Goal: Task Accomplishment & Management: Use online tool/utility

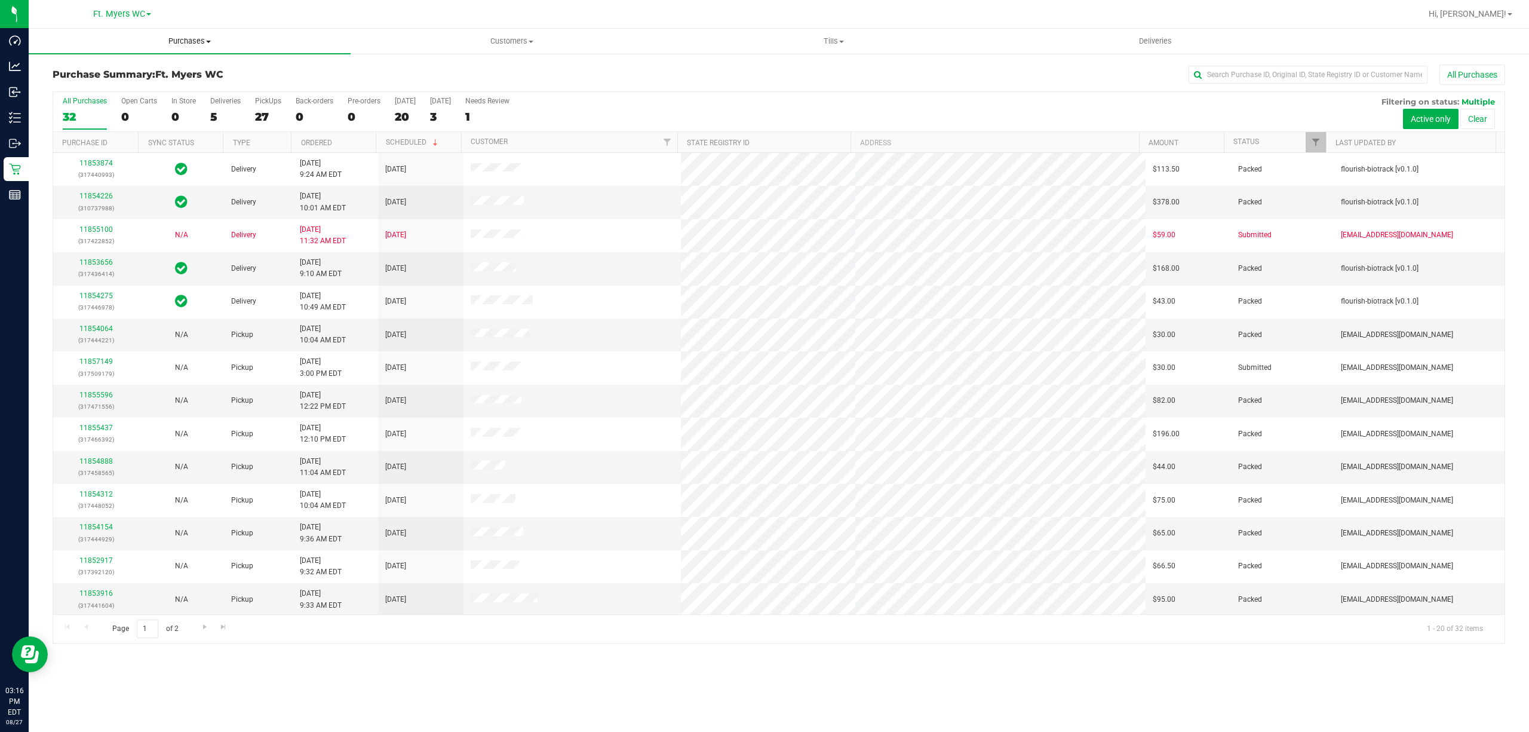
click at [112, 51] on uib-tab-heading "Purchases Summary of purchases Fulfillment All purchases" at bounding box center [190, 41] width 322 height 25
click at [133, 87] on li "Fulfillment" at bounding box center [190, 86] width 322 height 14
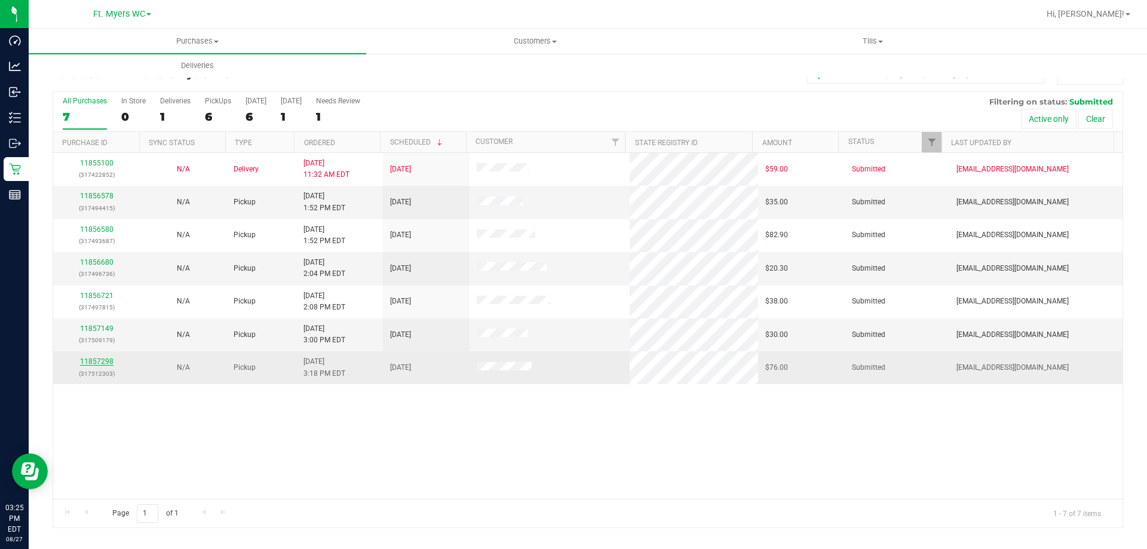
click at [90, 359] on link "11857298" at bounding box center [96, 361] width 33 height 8
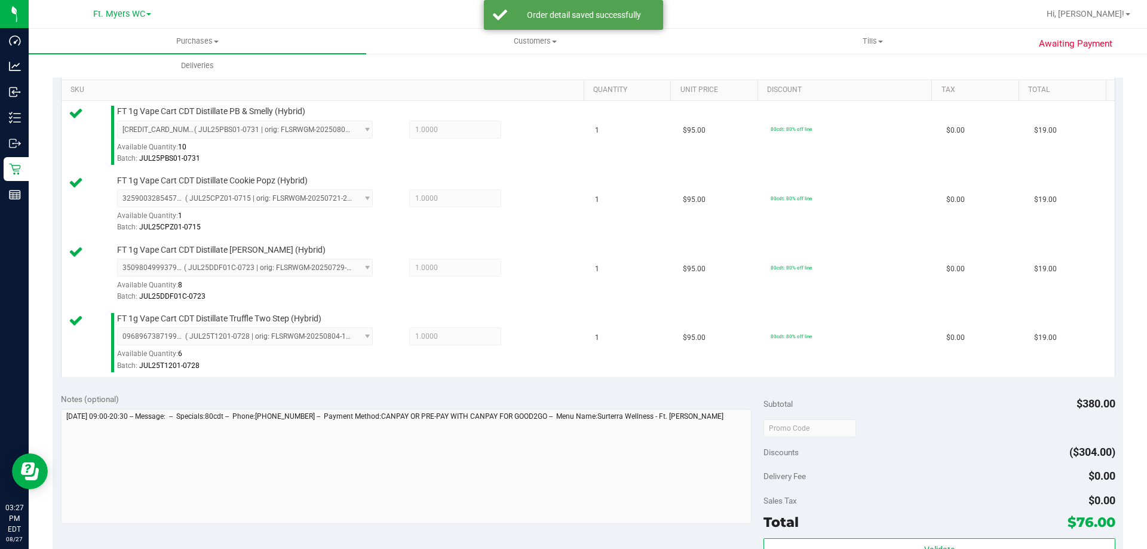
scroll to position [358, 0]
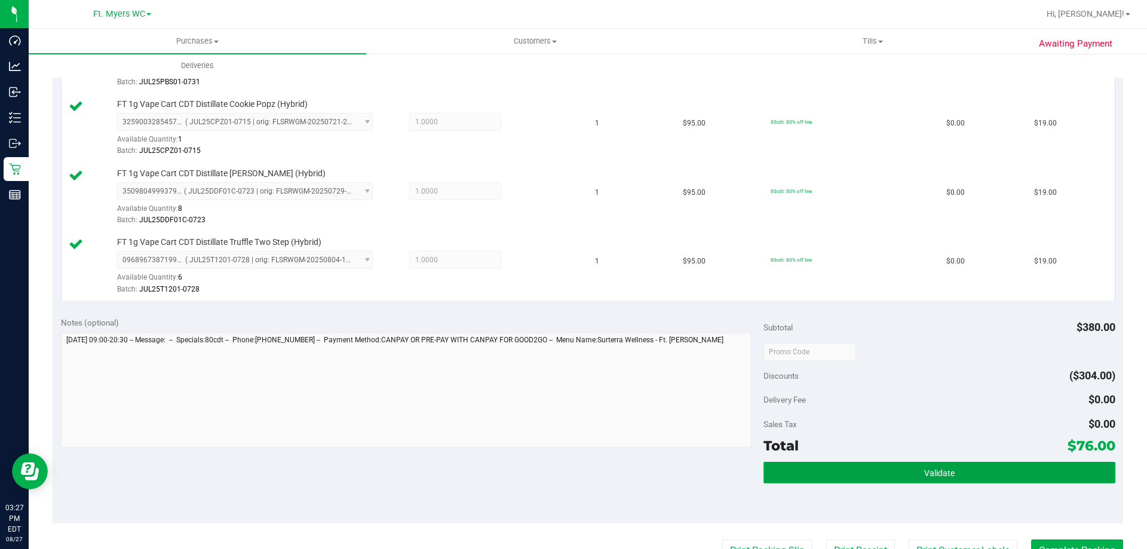
click at [950, 475] on button "Validate" at bounding box center [938, 473] width 351 height 22
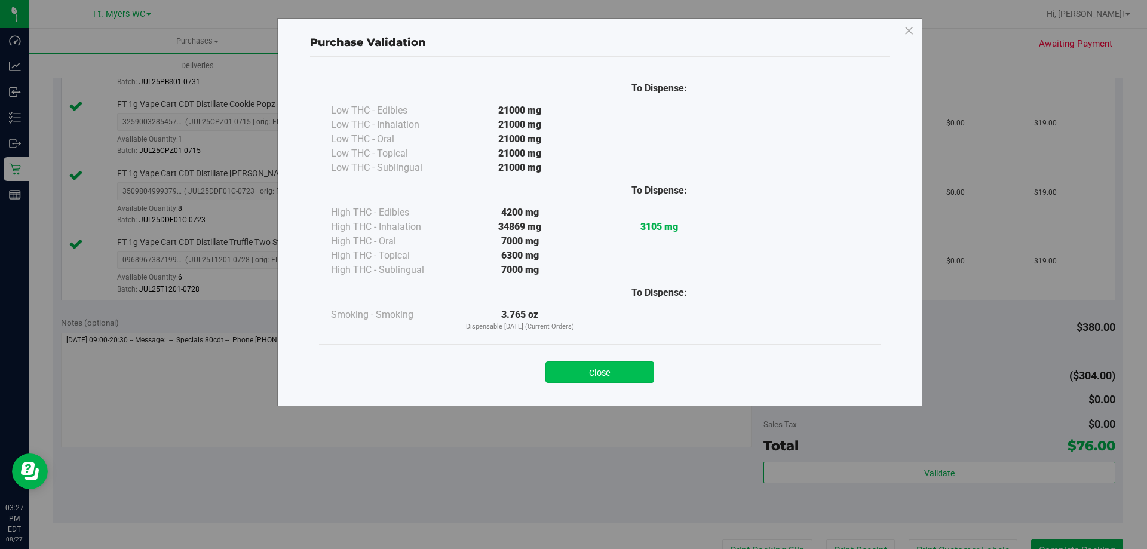
click at [637, 367] on button "Close" at bounding box center [599, 372] width 109 height 22
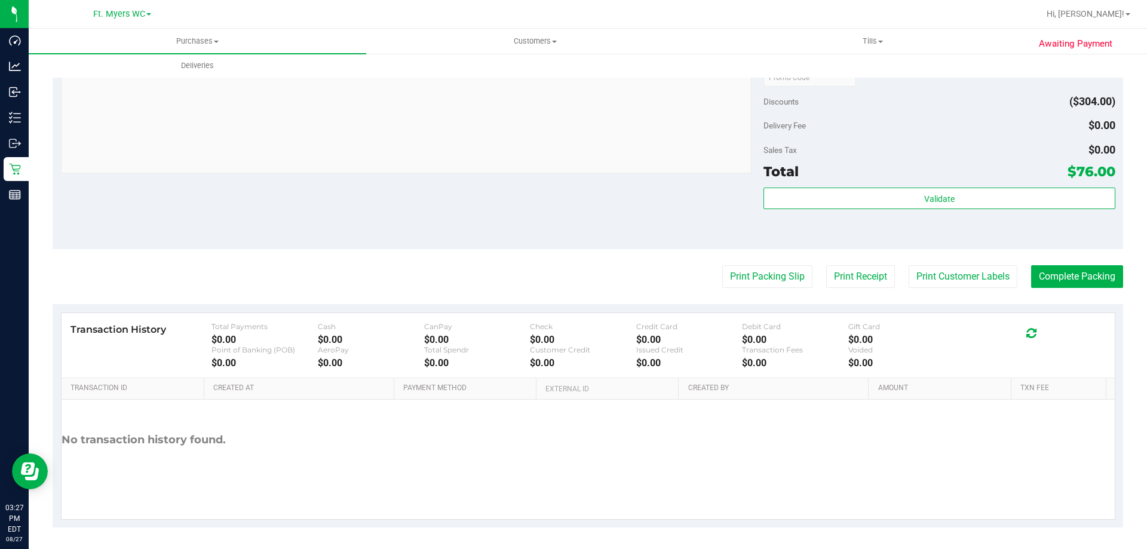
scroll to position [635, 0]
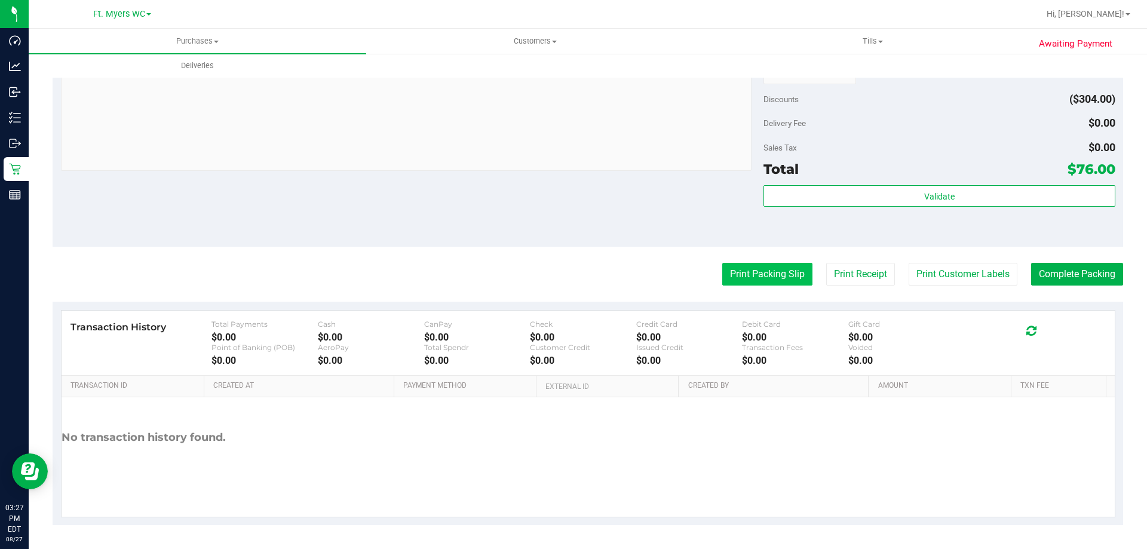
click at [755, 269] on button "Print Packing Slip" at bounding box center [767, 274] width 90 height 23
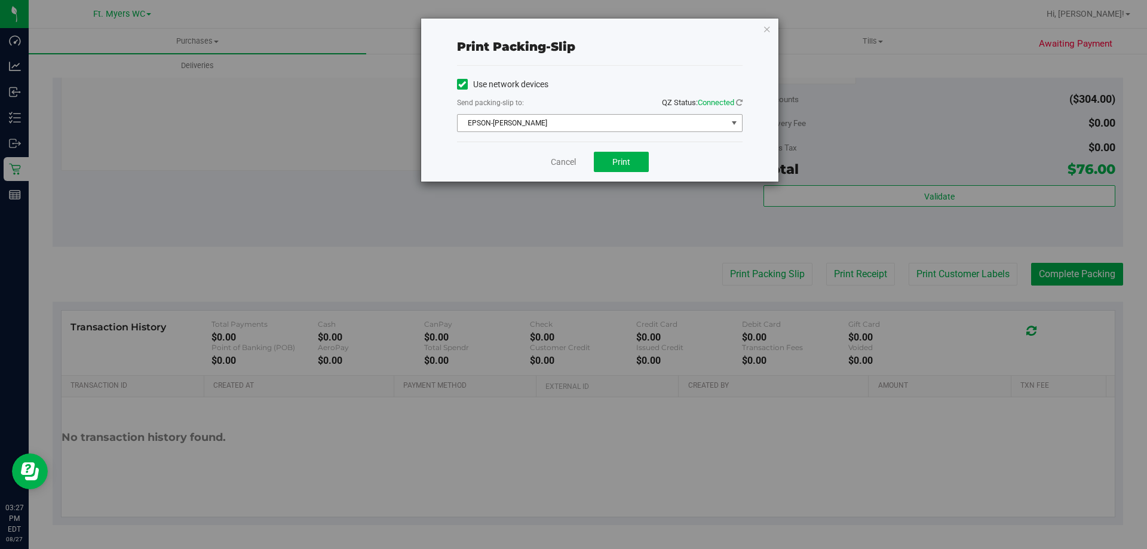
click at [629, 127] on span "EPSON-BEN-KING" at bounding box center [591, 123] width 269 height 17
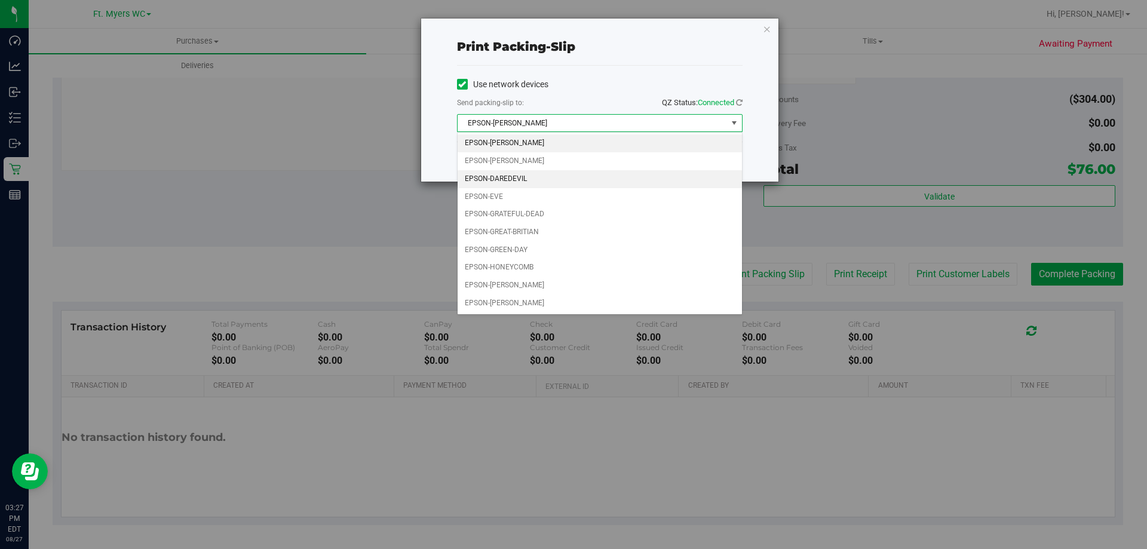
click at [626, 178] on li "EPSON-DAREDEVIL" at bounding box center [599, 179] width 284 height 18
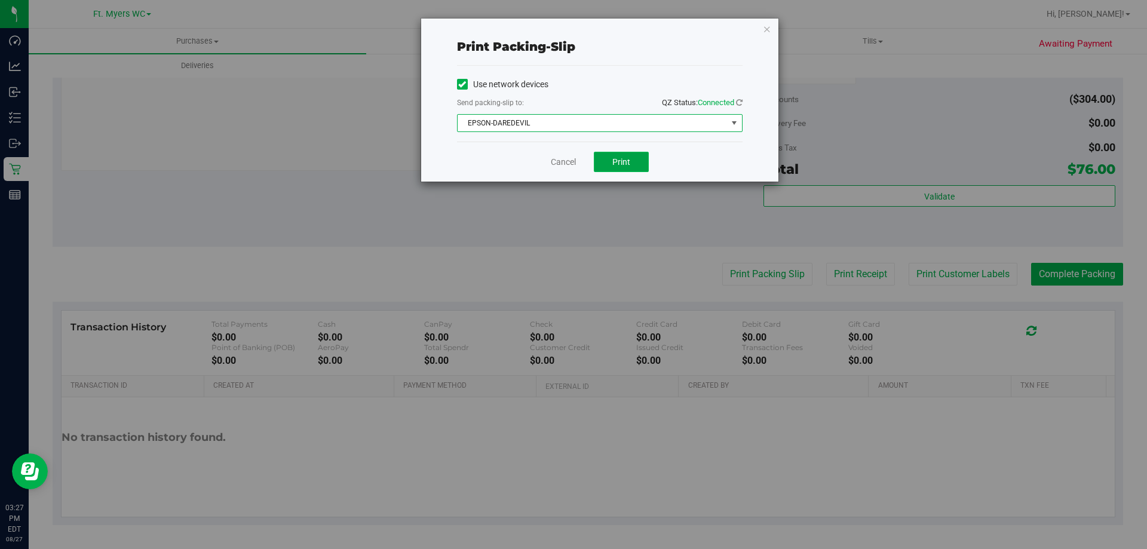
click at [630, 165] on button "Print" at bounding box center [621, 162] width 55 height 20
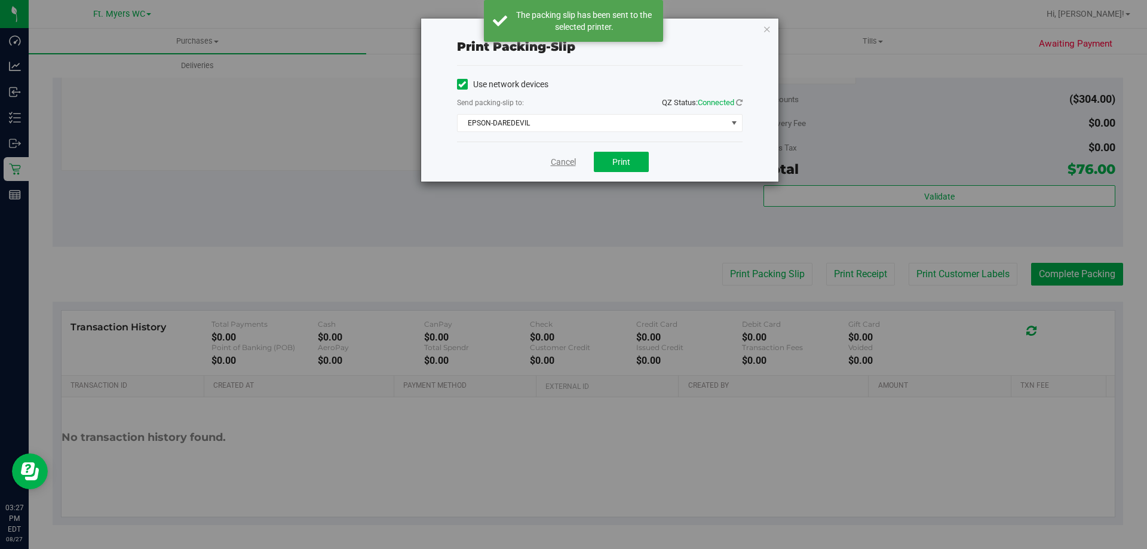
click at [564, 160] on link "Cancel" at bounding box center [563, 162] width 25 height 13
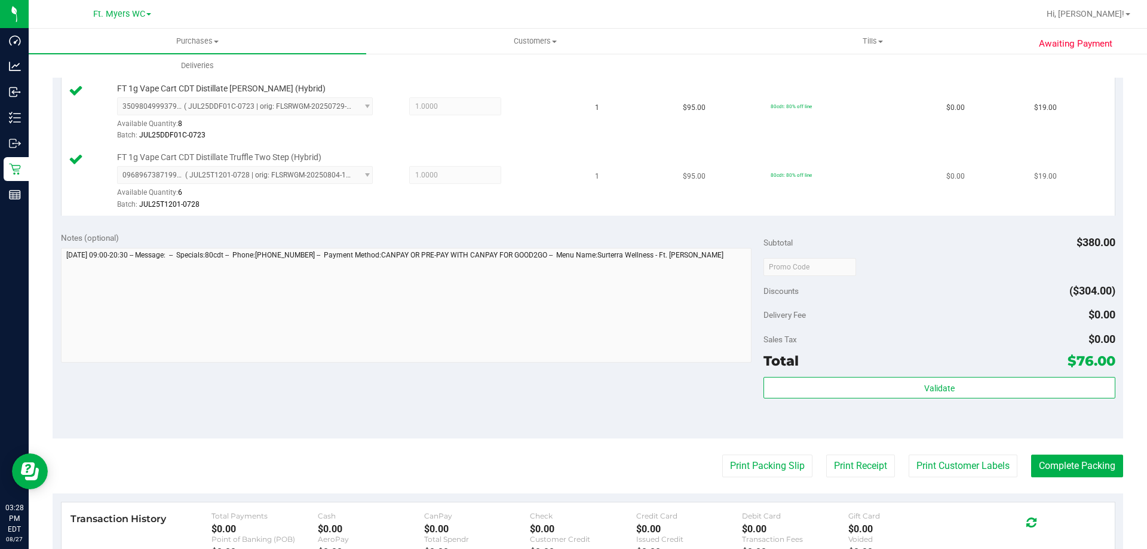
scroll to position [456, 0]
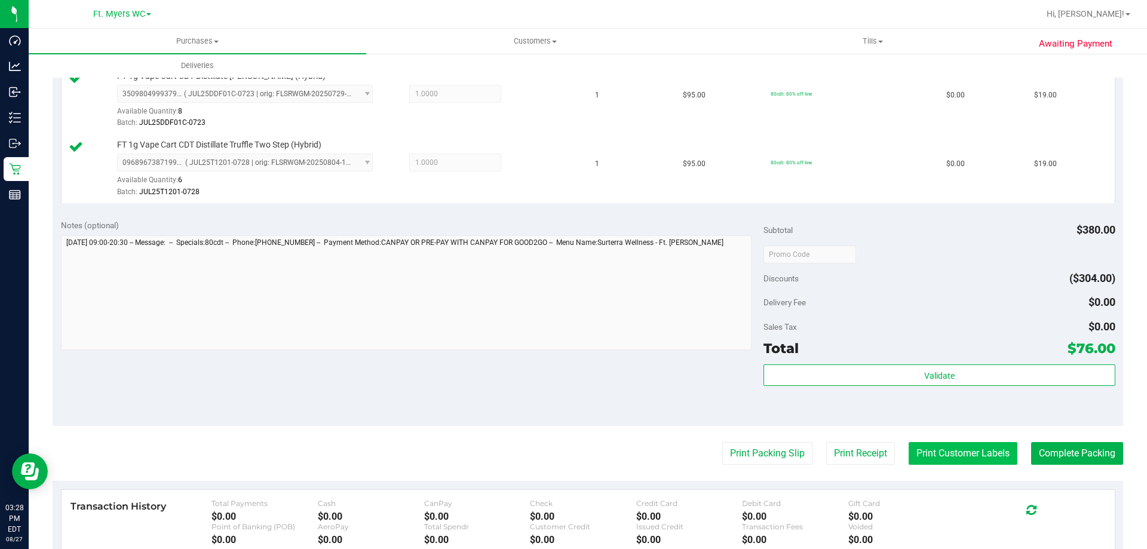
click at [948, 450] on button "Print Customer Labels" at bounding box center [962, 453] width 109 height 23
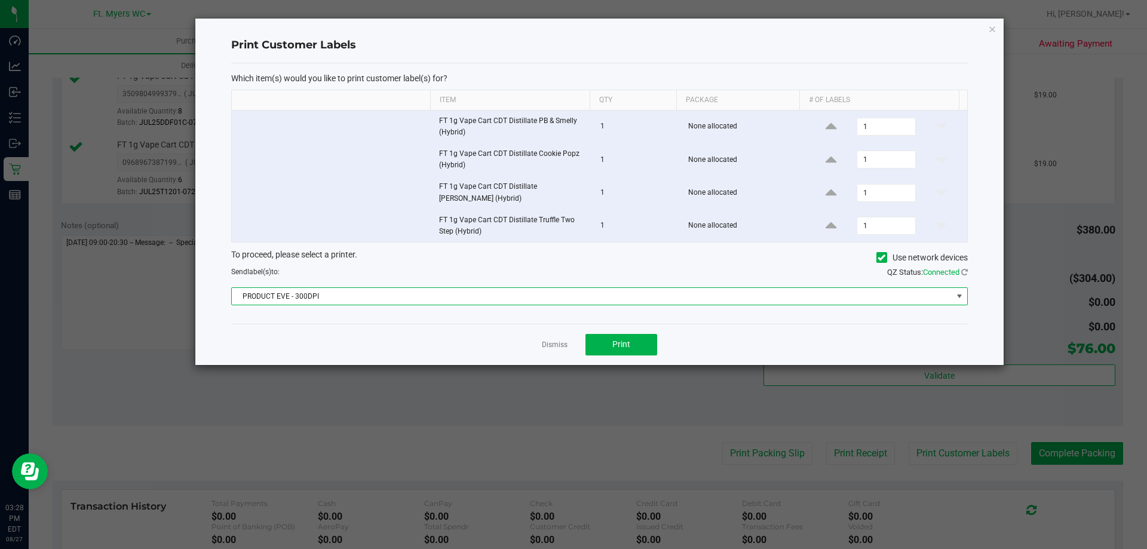
click at [891, 297] on span "PRODUCT EVE - 300DPI" at bounding box center [592, 296] width 720 height 17
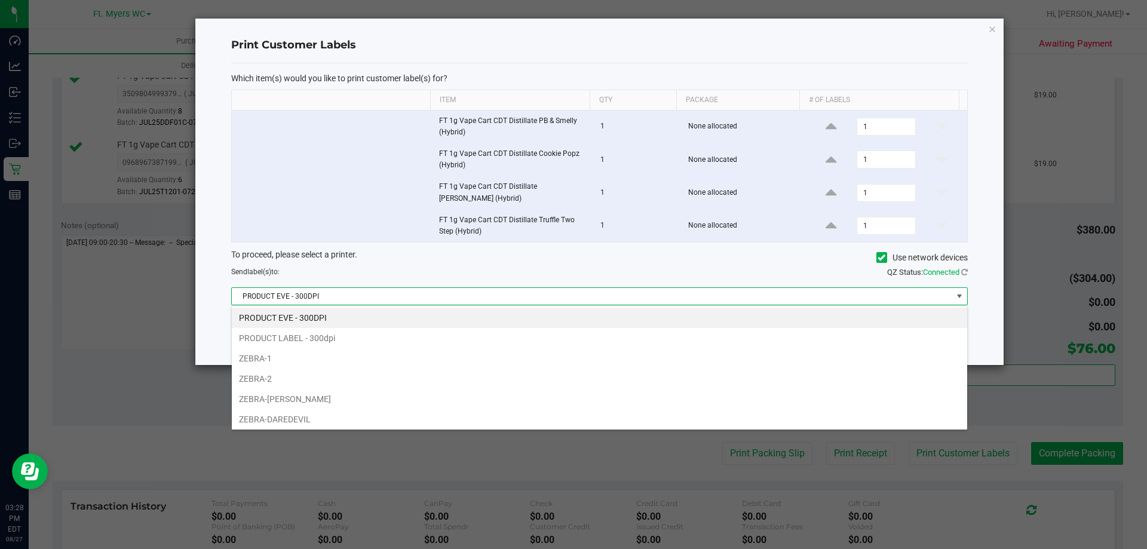
scroll to position [18, 736]
click at [618, 385] on li "ZEBRA-2" at bounding box center [599, 378] width 735 height 20
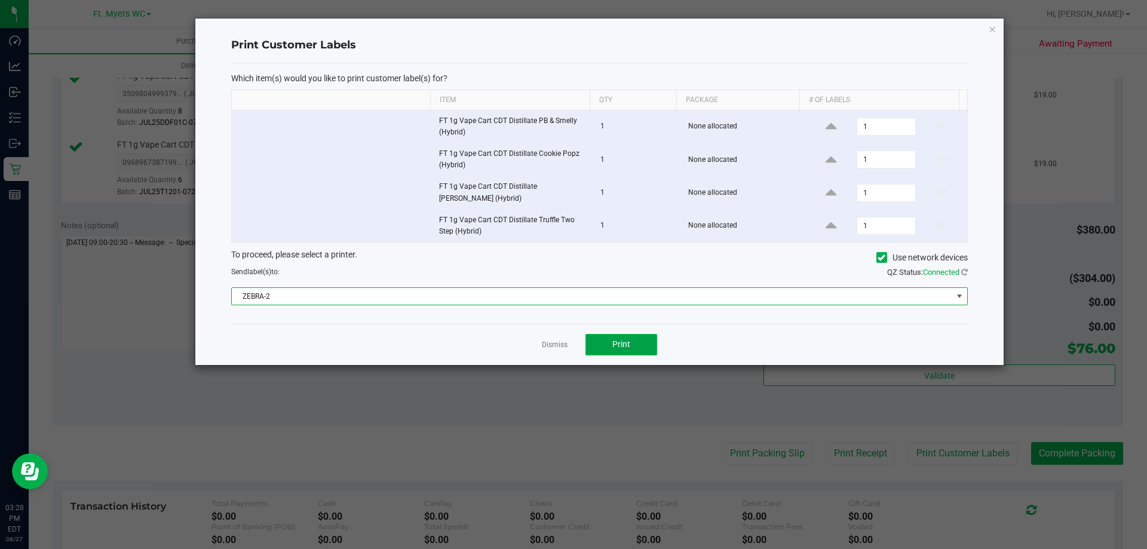
click at [620, 346] on span "Print" at bounding box center [621, 344] width 18 height 10
click at [627, 348] on span "Print" at bounding box center [621, 344] width 18 height 10
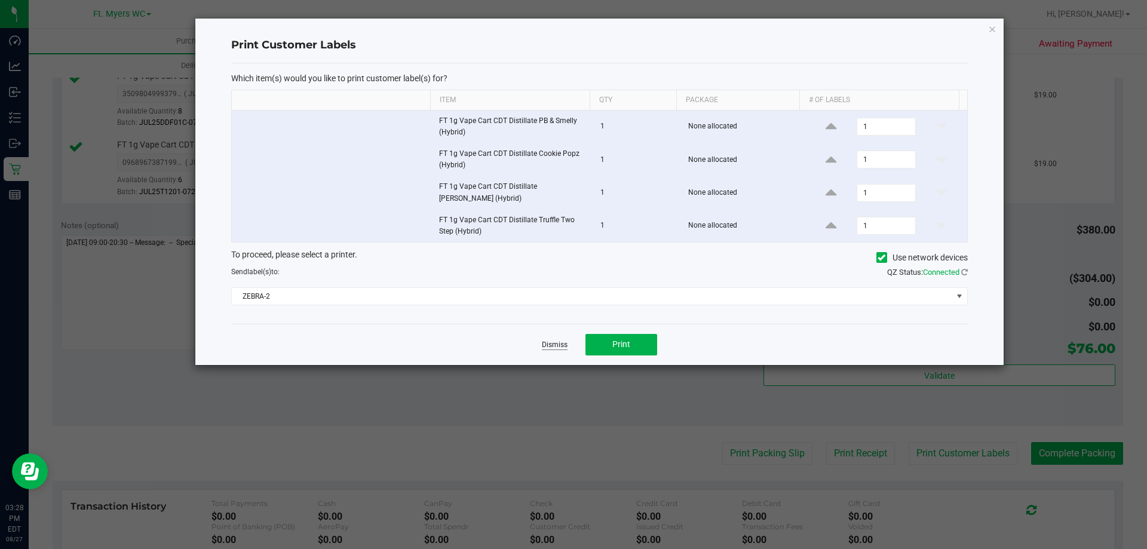
click at [563, 340] on link "Dismiss" at bounding box center [555, 345] width 26 height 10
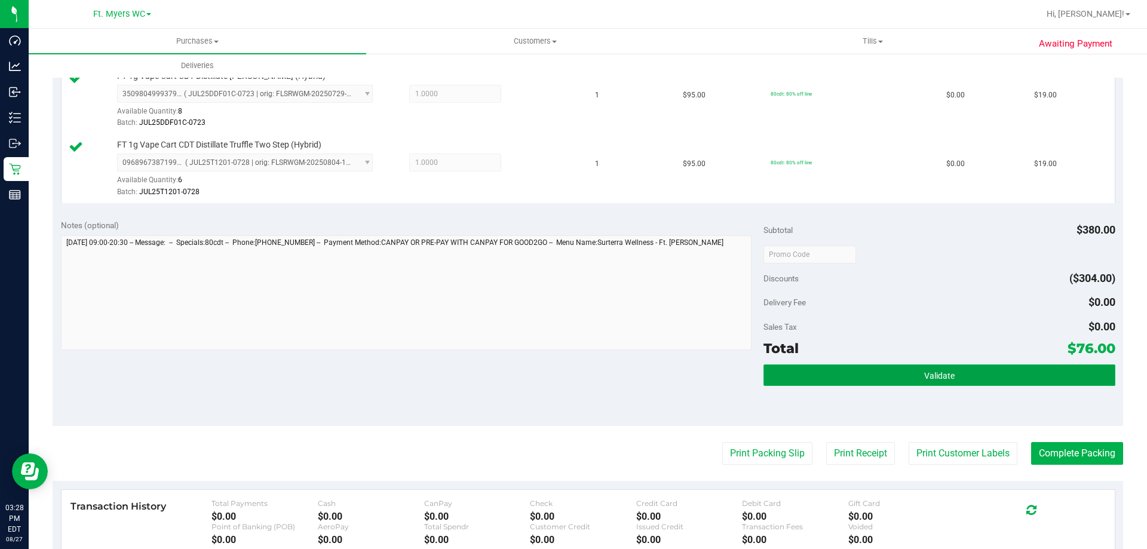
click at [913, 376] on button "Validate" at bounding box center [938, 375] width 351 height 22
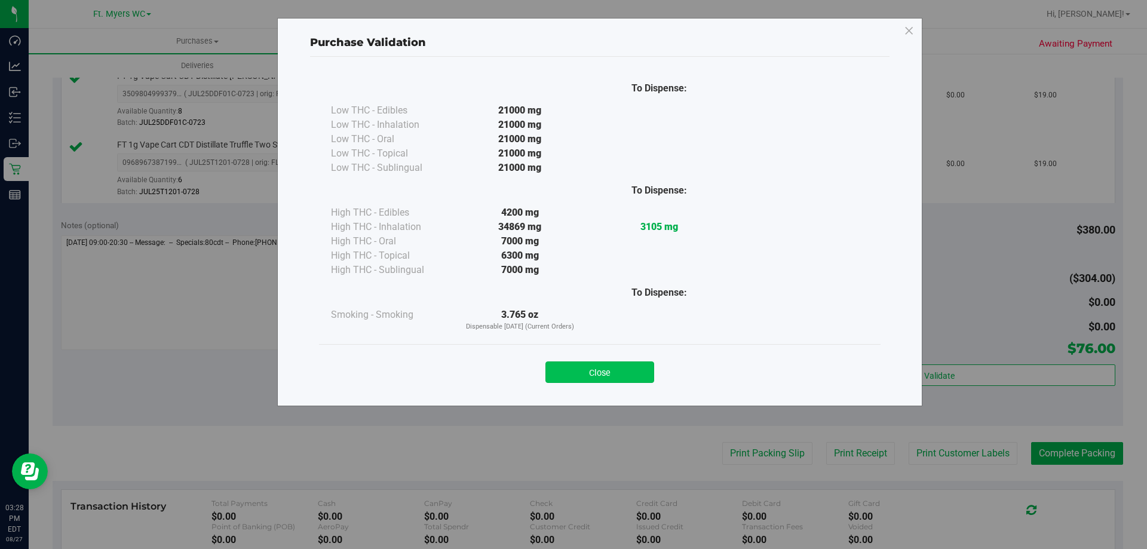
click at [624, 376] on button "Close" at bounding box center [599, 372] width 109 height 22
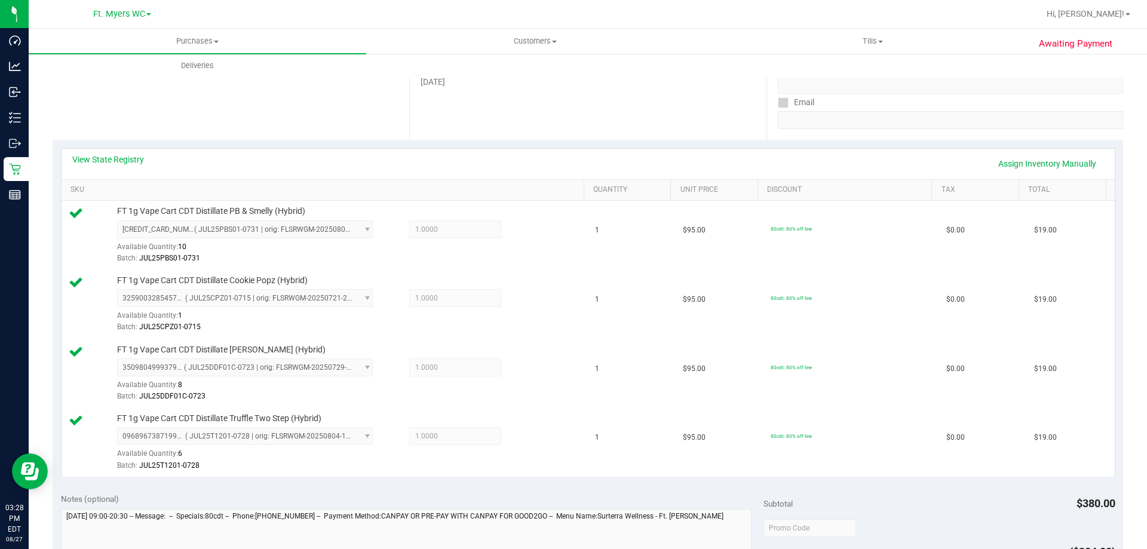
scroll to position [418, 0]
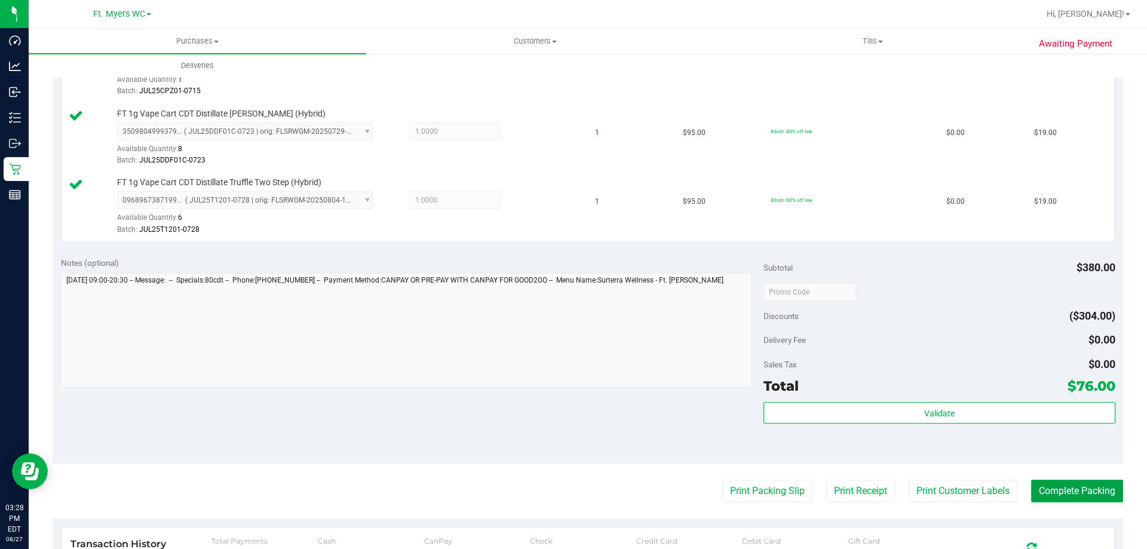
click at [1072, 493] on button "Complete Packing" at bounding box center [1077, 491] width 92 height 23
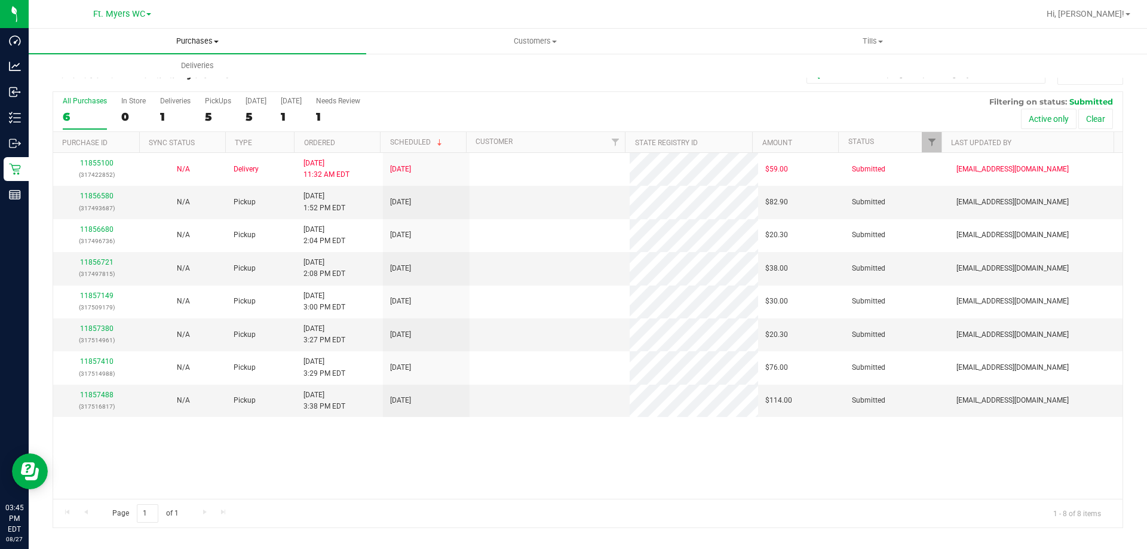
click at [188, 47] on uib-tab-heading "Purchases Summary of purchases Fulfillment All purchases" at bounding box center [197, 41] width 337 height 25
click at [177, 82] on li "Fulfillment" at bounding box center [197, 86] width 337 height 14
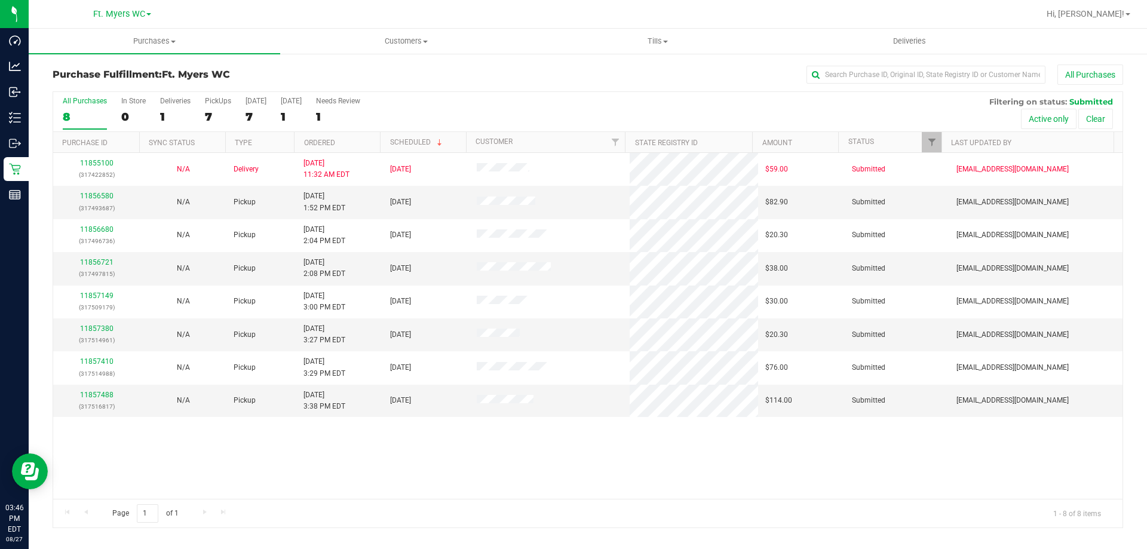
click at [349, 145] on th "Ordered" at bounding box center [337, 142] width 86 height 21
click at [102, 198] on link "11856580" at bounding box center [96, 196] width 33 height 8
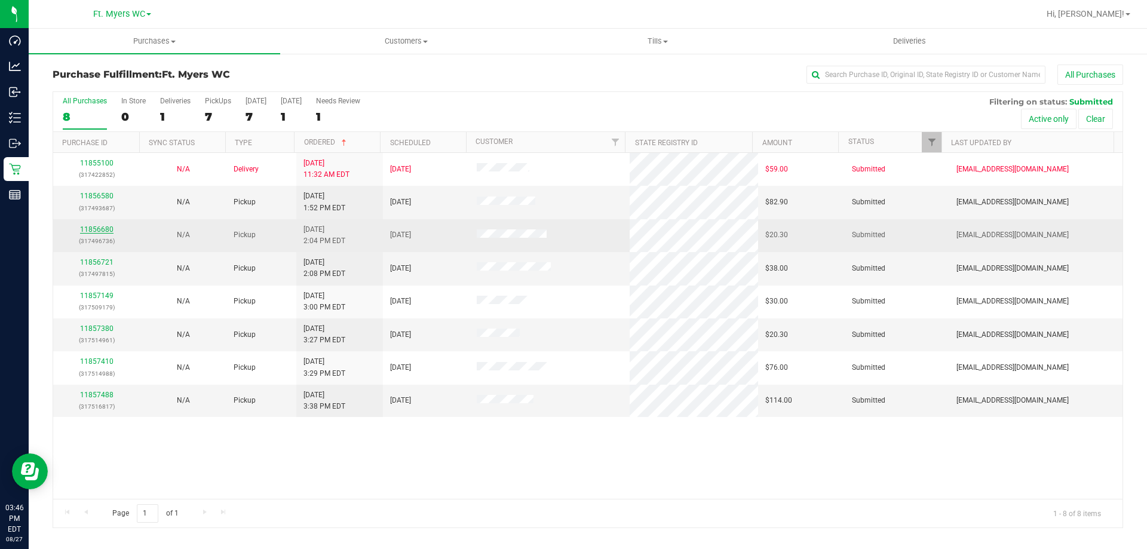
click at [102, 232] on link "11856680" at bounding box center [96, 229] width 33 height 8
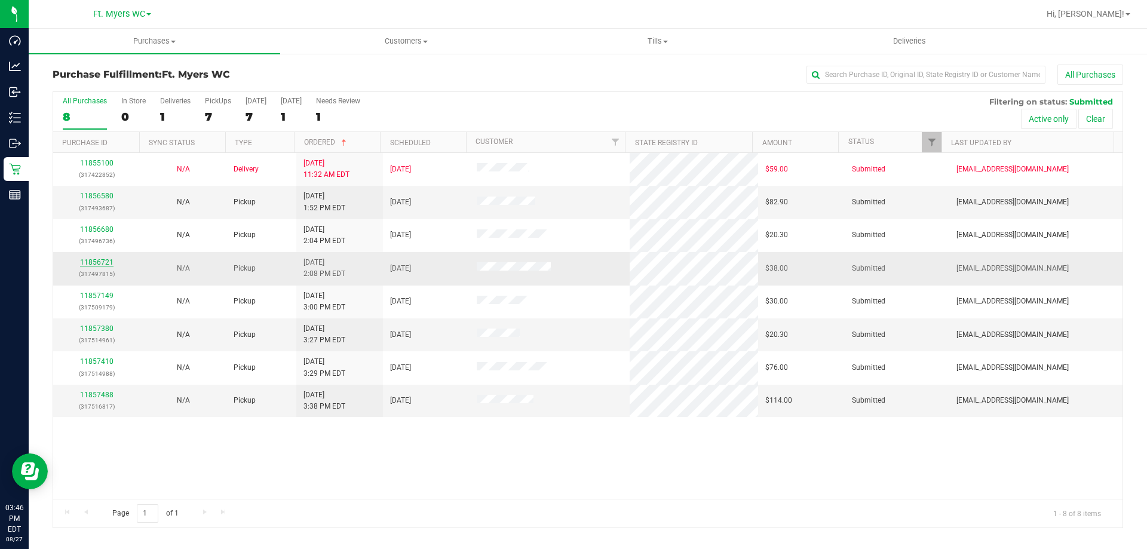
click at [100, 260] on link "11856721" at bounding box center [96, 262] width 33 height 8
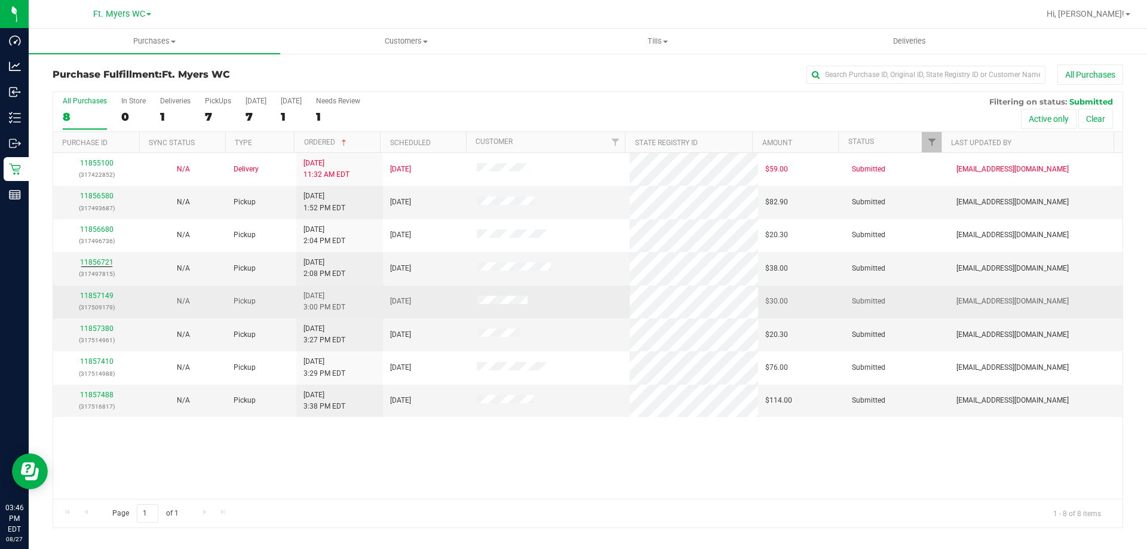
click at [94, 300] on div "11857149 (317509179)" at bounding box center [96, 301] width 72 height 23
click at [95, 293] on link "11857149" at bounding box center [96, 295] width 33 height 8
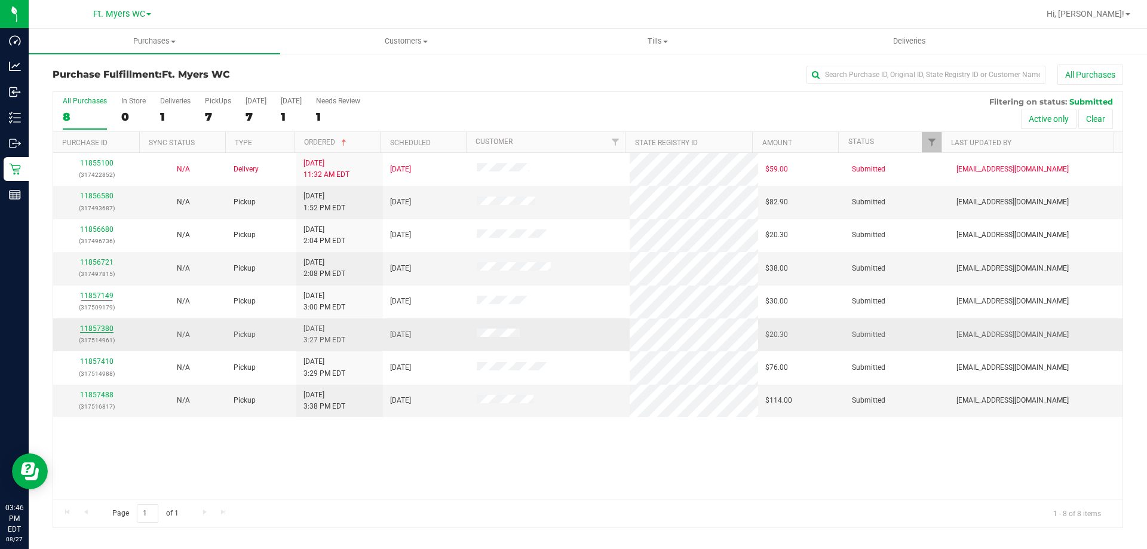
click at [94, 330] on link "11857380" at bounding box center [96, 328] width 33 height 8
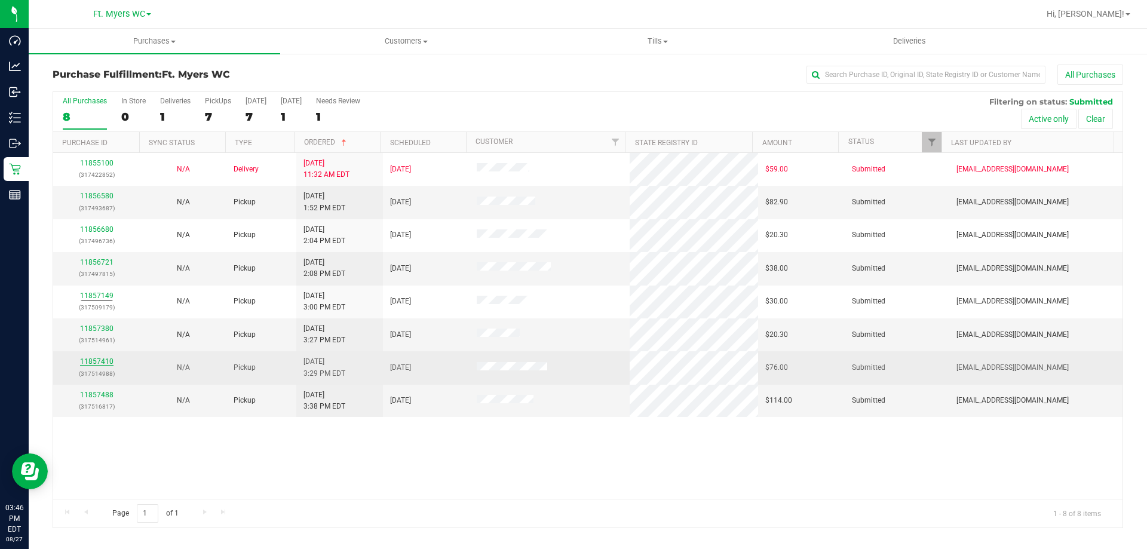
click at [92, 361] on link "11857410" at bounding box center [96, 361] width 33 height 8
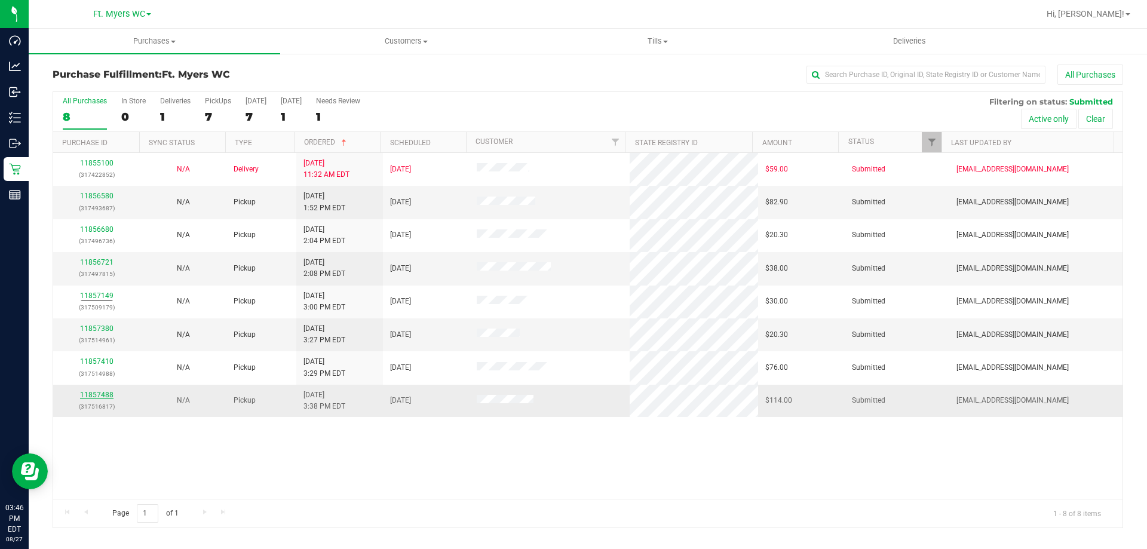
click at [93, 397] on link "11857488" at bounding box center [96, 395] width 33 height 8
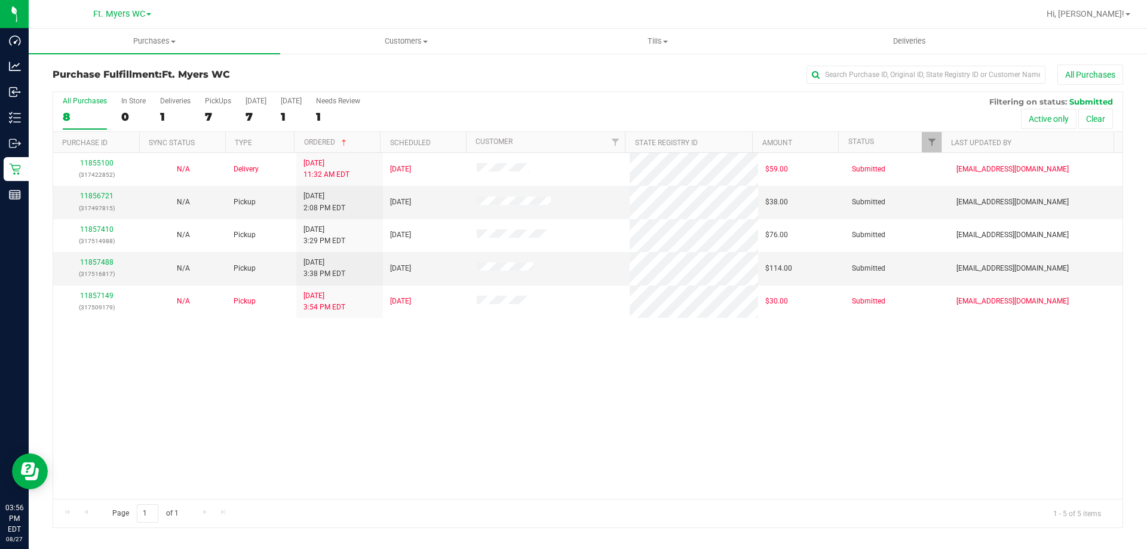
click at [93, 115] on div "8" at bounding box center [85, 117] width 44 height 14
click at [0, 0] on input "All Purchases 8" at bounding box center [0, 0] width 0 height 0
click at [102, 194] on link "11856721" at bounding box center [96, 196] width 33 height 8
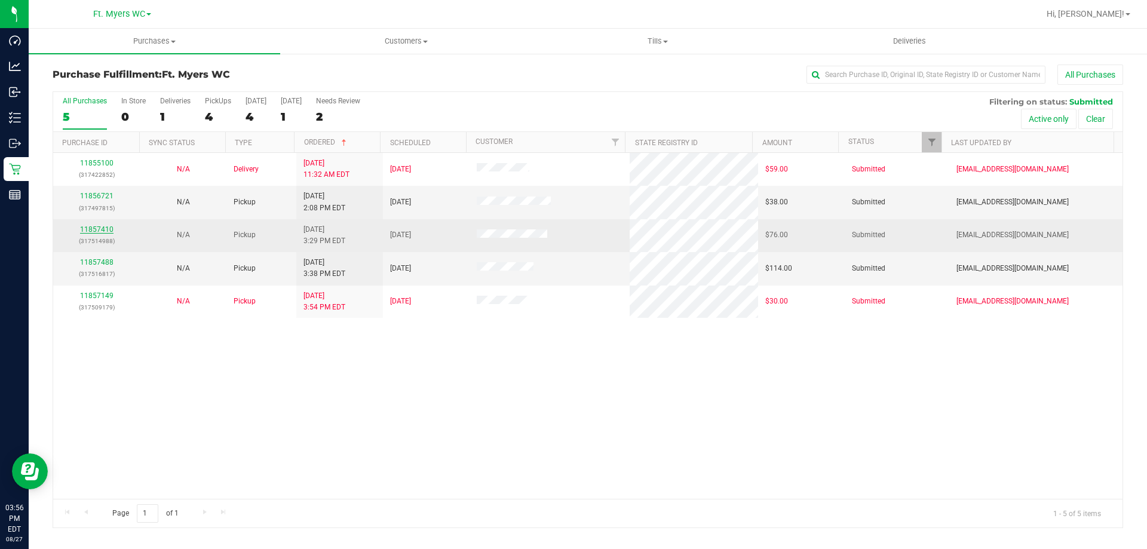
click at [105, 229] on link "11857410" at bounding box center [96, 229] width 33 height 8
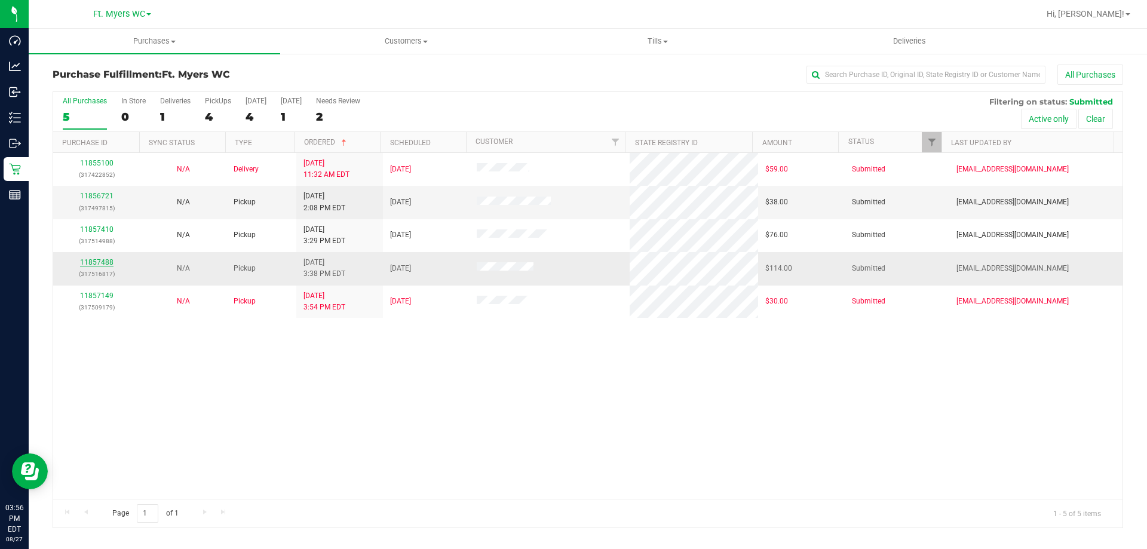
click at [105, 262] on link "11857488" at bounding box center [96, 262] width 33 height 8
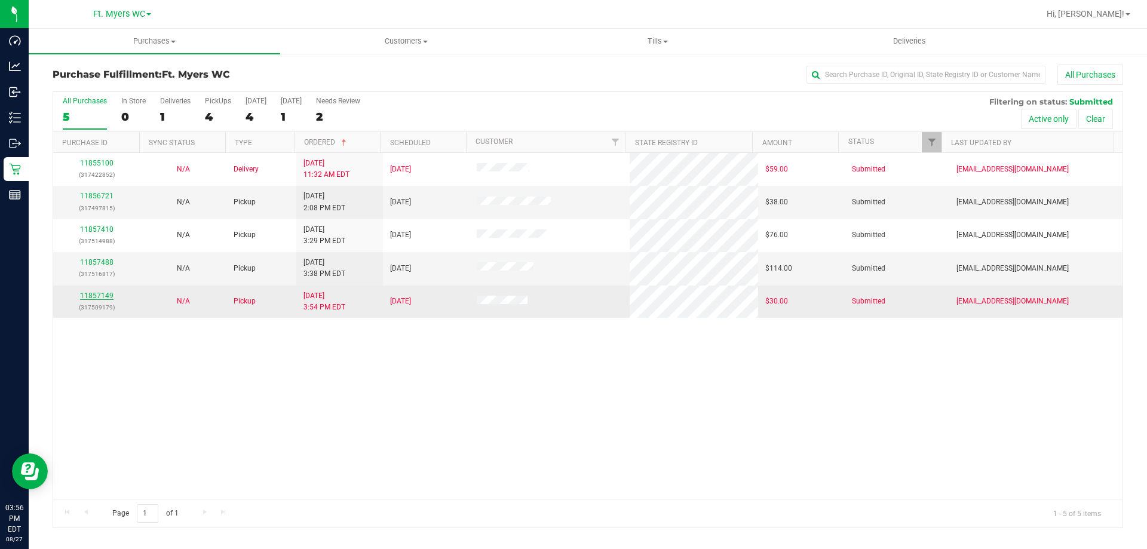
click at [106, 293] on link "11857149" at bounding box center [96, 295] width 33 height 8
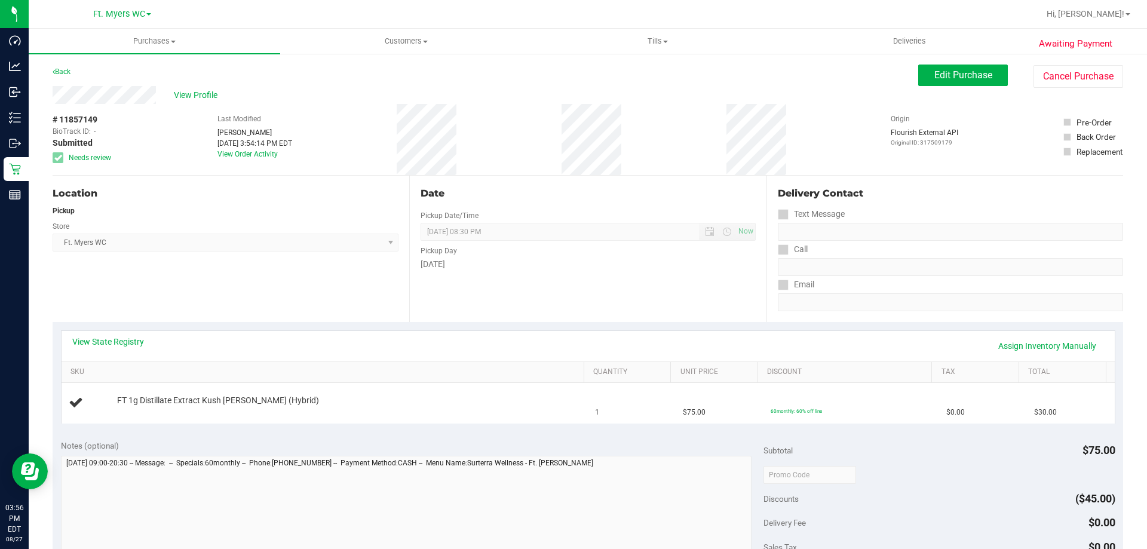
click at [85, 335] on div "View State Registry Assign Inventory Manually" at bounding box center [588, 346] width 1053 height 30
click at [92, 348] on div "View State Registry Assign Inventory Manually" at bounding box center [587, 346] width 1031 height 20
click at [91, 339] on link "View State Registry" at bounding box center [108, 342] width 72 height 12
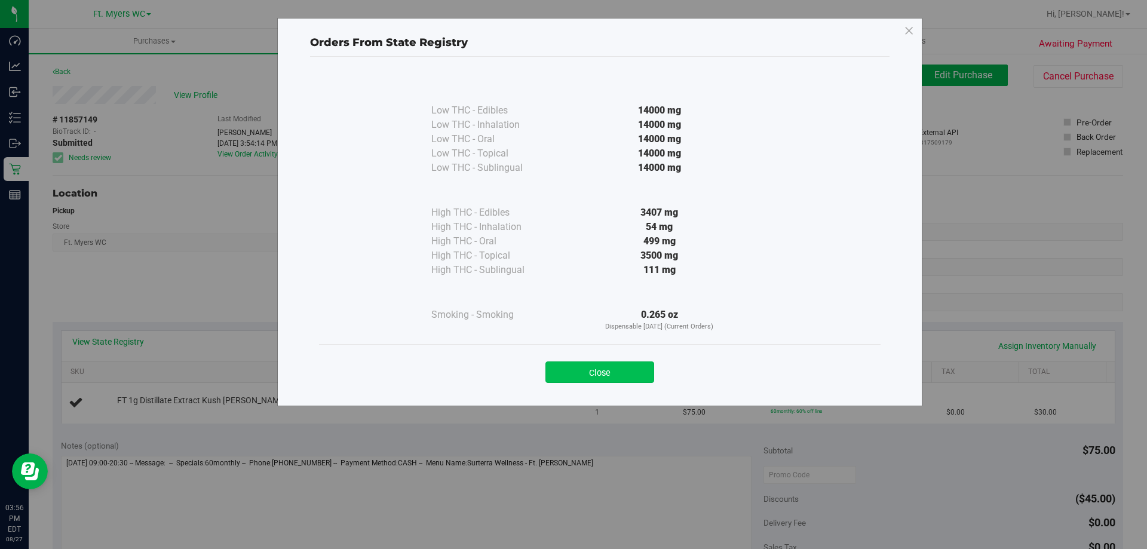
click at [591, 380] on button "Close" at bounding box center [599, 372] width 109 height 22
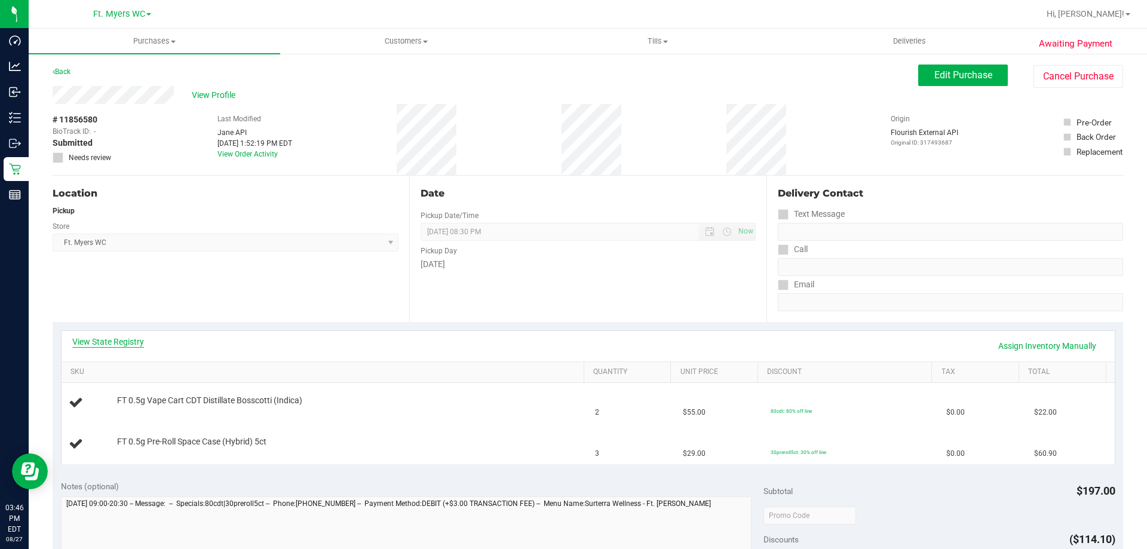
click at [124, 343] on link "View State Registry" at bounding box center [108, 342] width 72 height 12
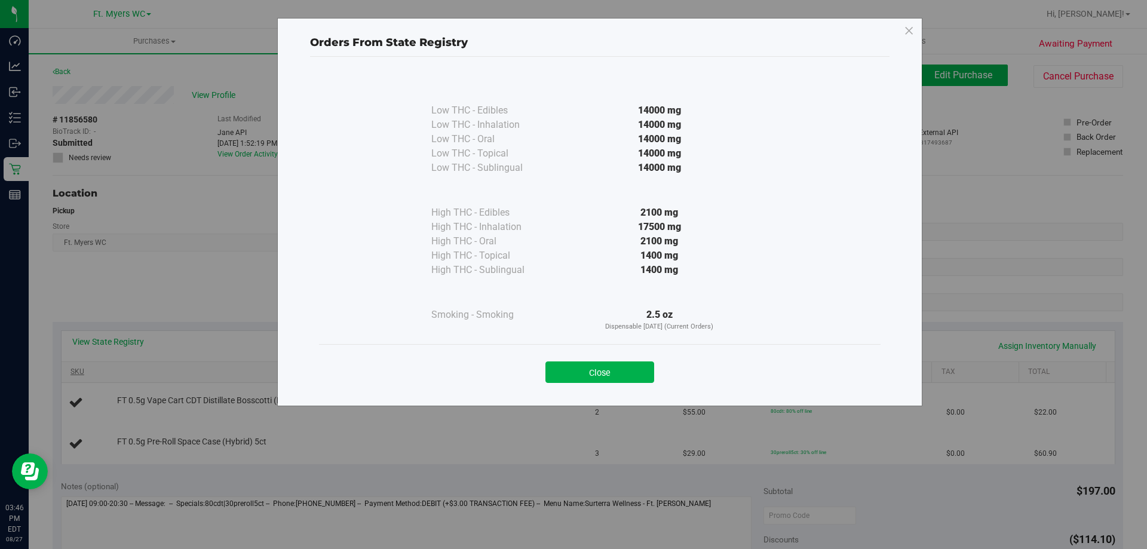
click at [567, 371] on button "Close" at bounding box center [599, 372] width 109 height 22
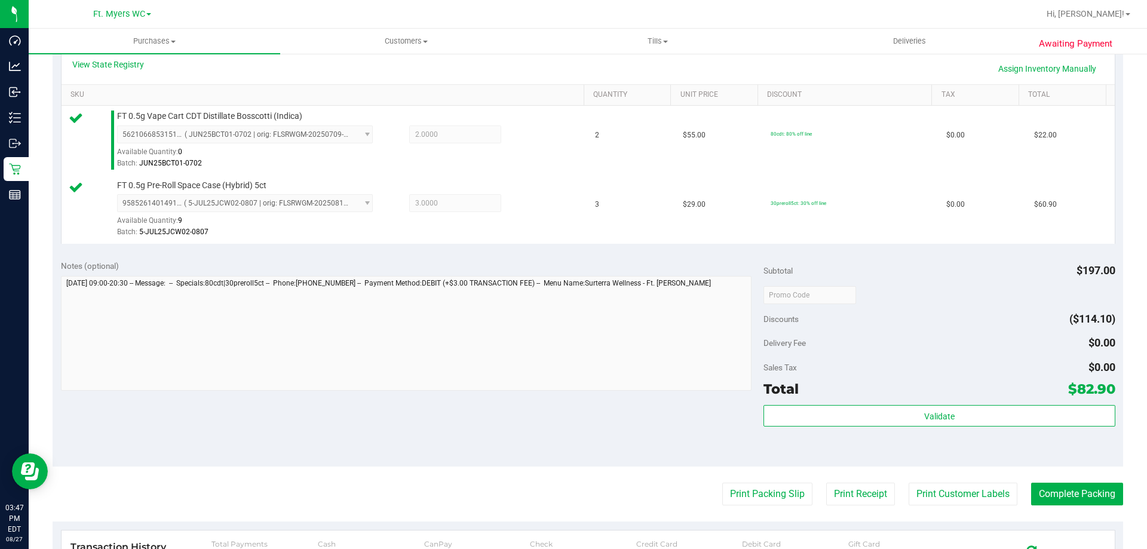
scroll to position [299, 0]
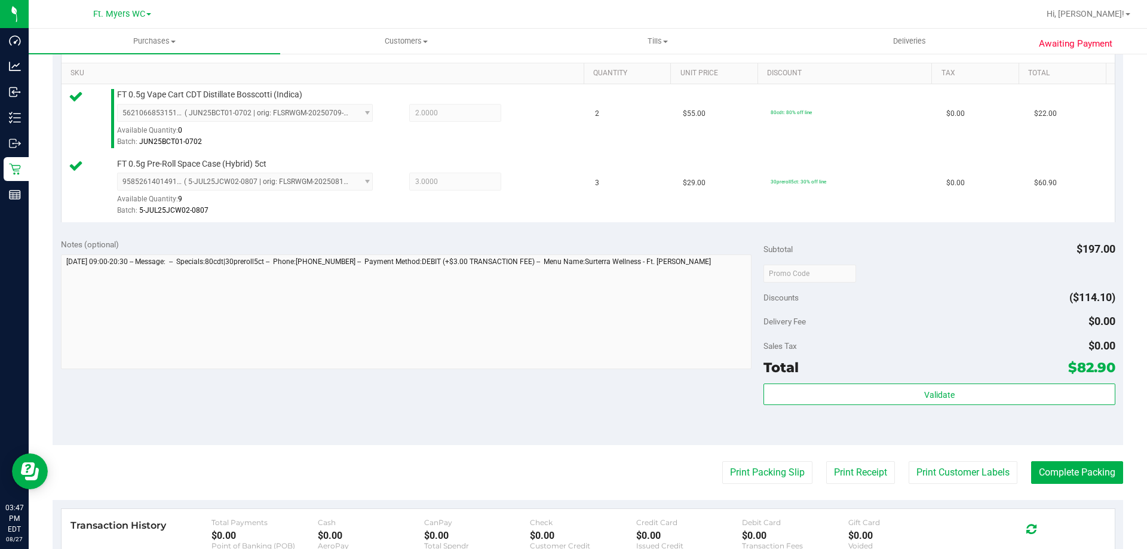
click at [875, 406] on div "Validate" at bounding box center [938, 410] width 351 height 54
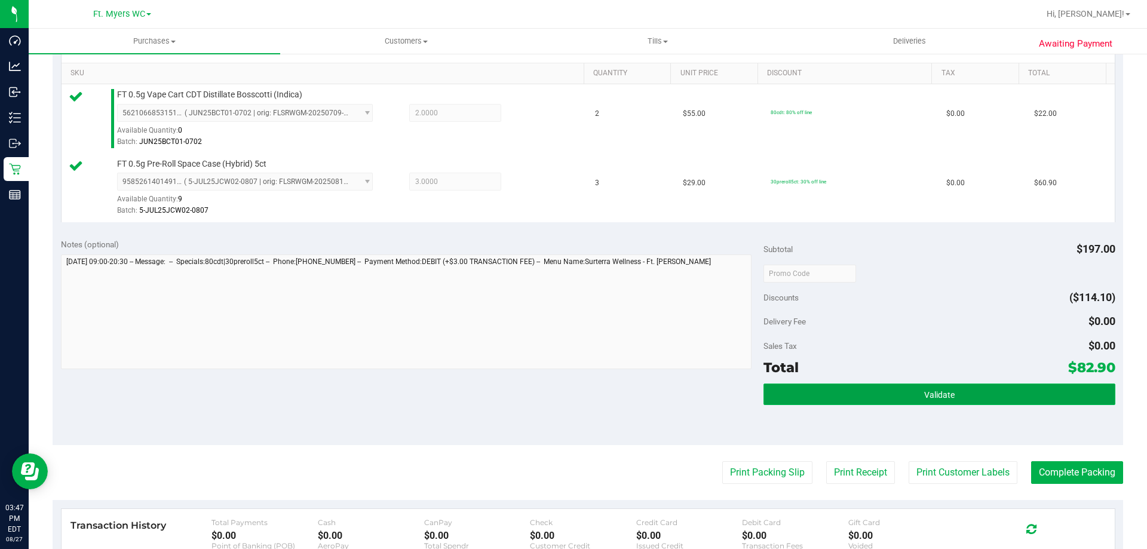
click at [878, 400] on button "Validate" at bounding box center [938, 394] width 351 height 22
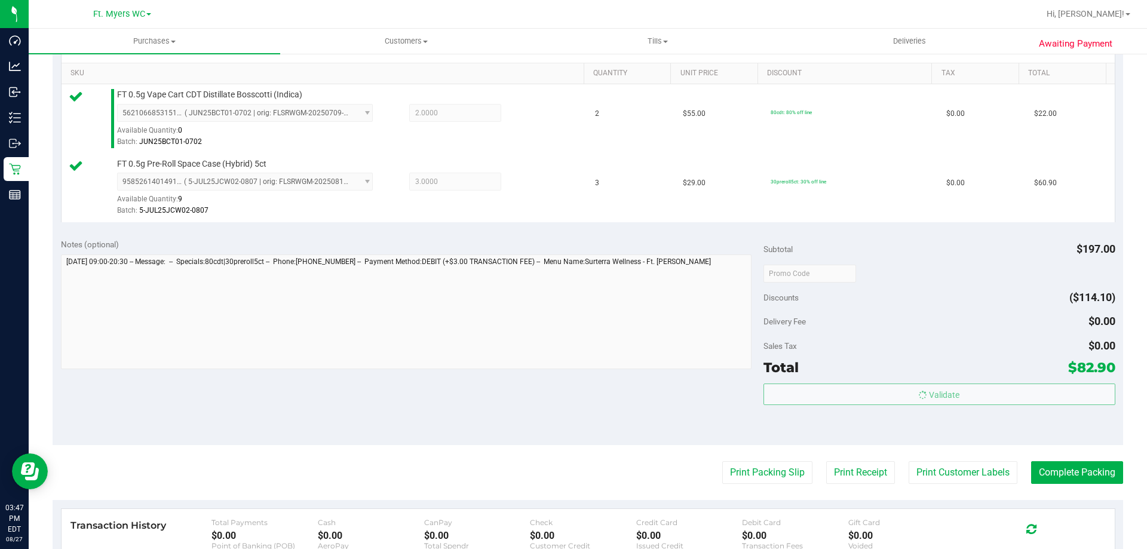
scroll to position [358, 0]
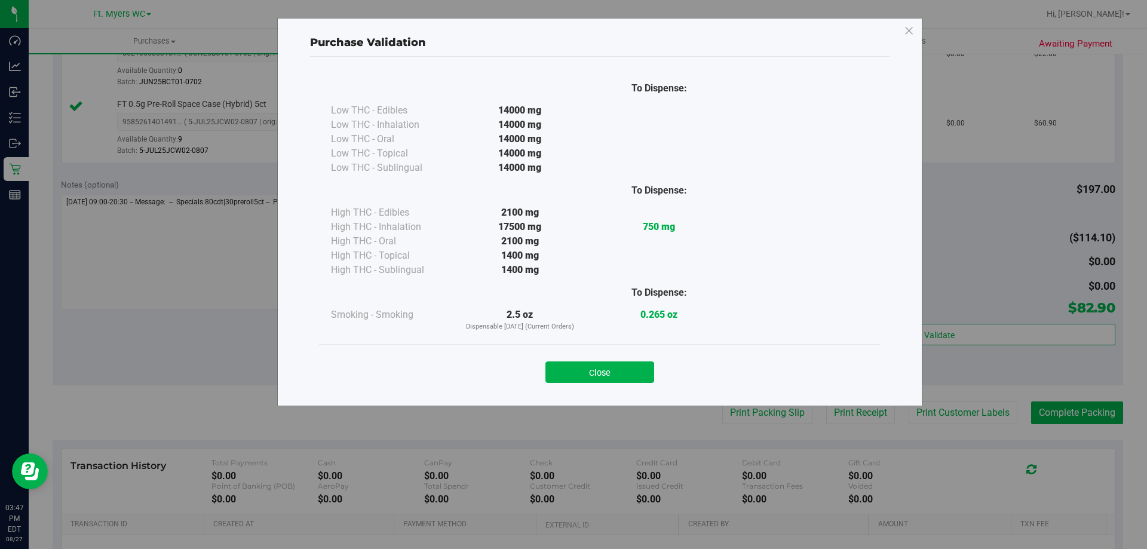
drag, startPoint x: 640, startPoint y: 363, endPoint x: 719, endPoint y: 380, distance: 81.3
click at [644, 365] on button "Close" at bounding box center [599, 372] width 109 height 22
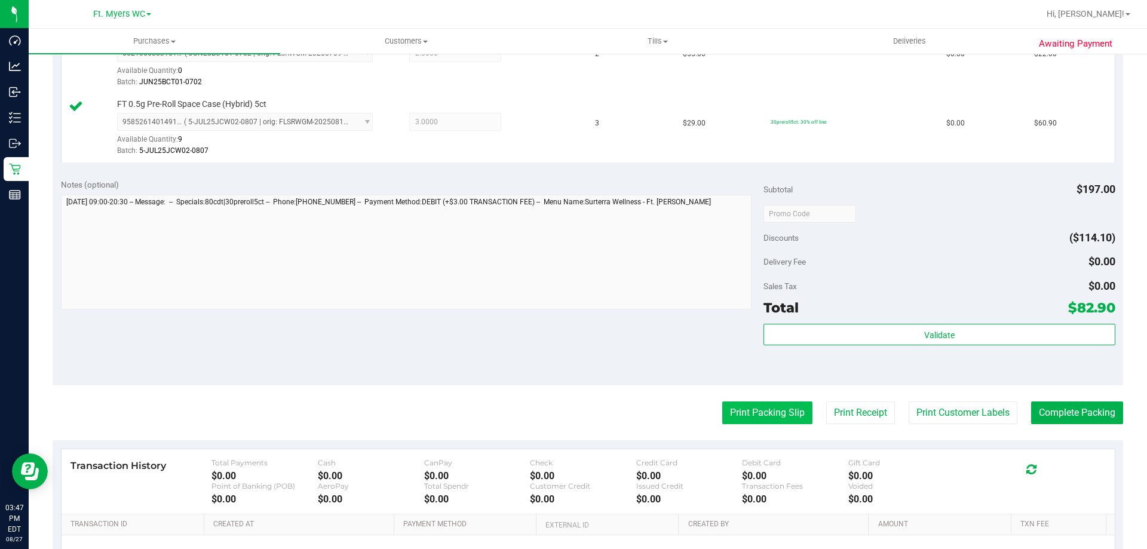
click at [776, 419] on button "Print Packing Slip" at bounding box center [767, 412] width 90 height 23
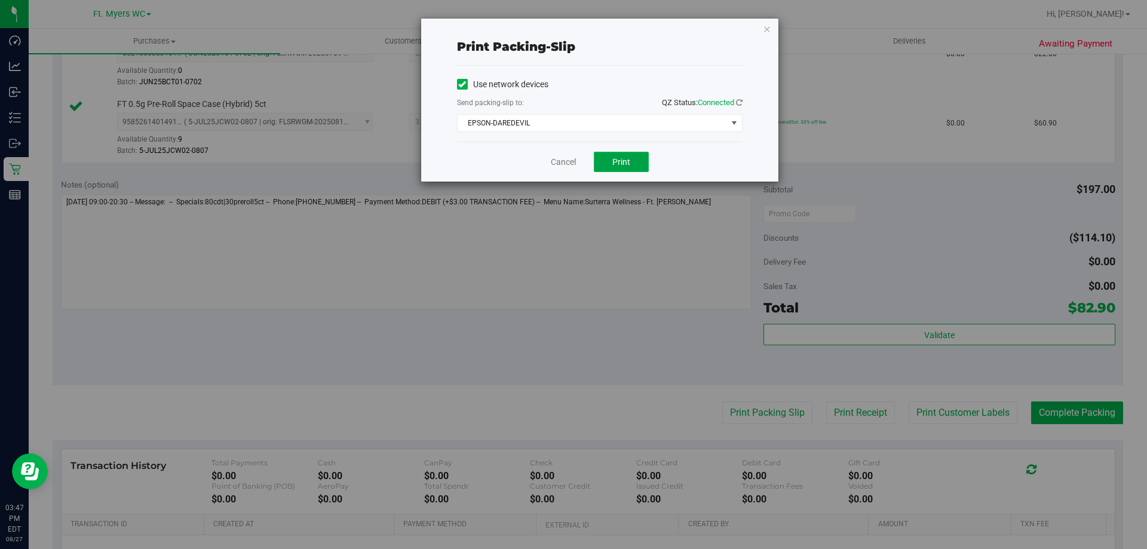
click at [627, 161] on span "Print" at bounding box center [621, 162] width 18 height 10
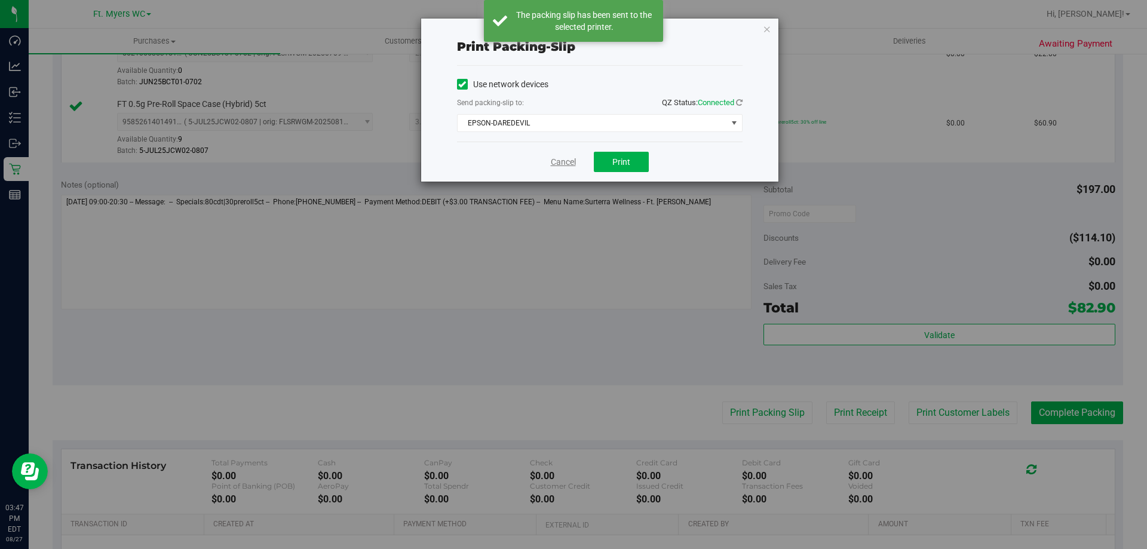
click at [569, 162] on link "Cancel" at bounding box center [563, 162] width 25 height 13
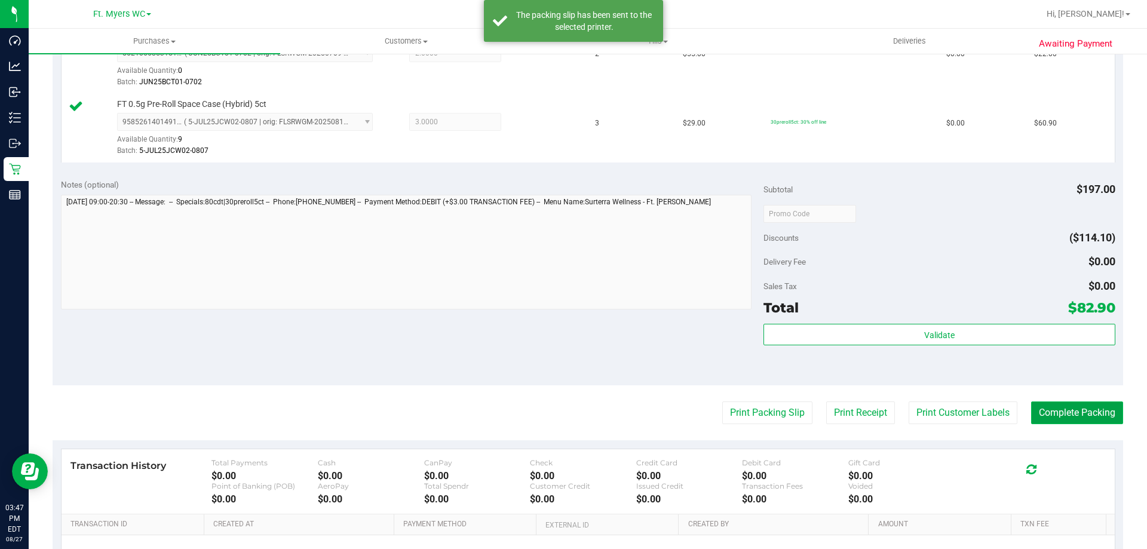
click at [1046, 421] on button "Complete Packing" at bounding box center [1077, 412] width 92 height 23
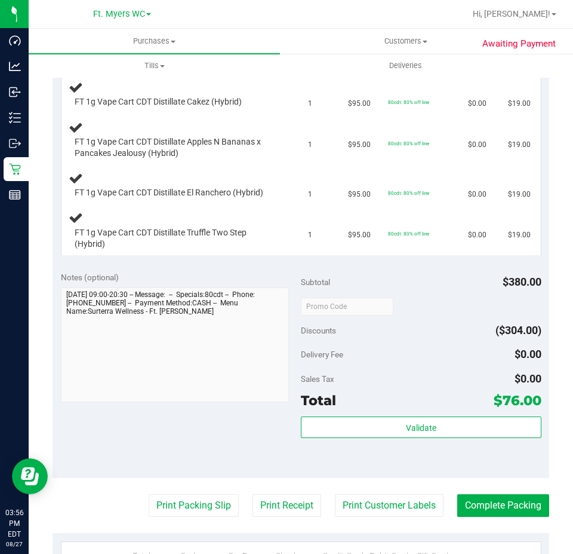
scroll to position [418, 0]
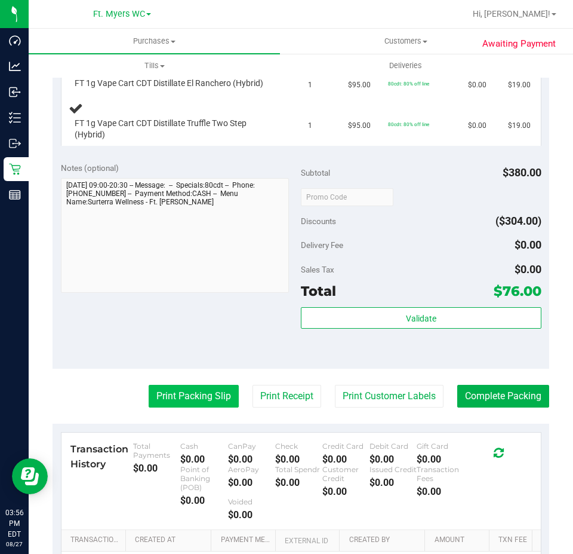
click at [198, 390] on button "Print Packing Slip" at bounding box center [194, 396] width 90 height 23
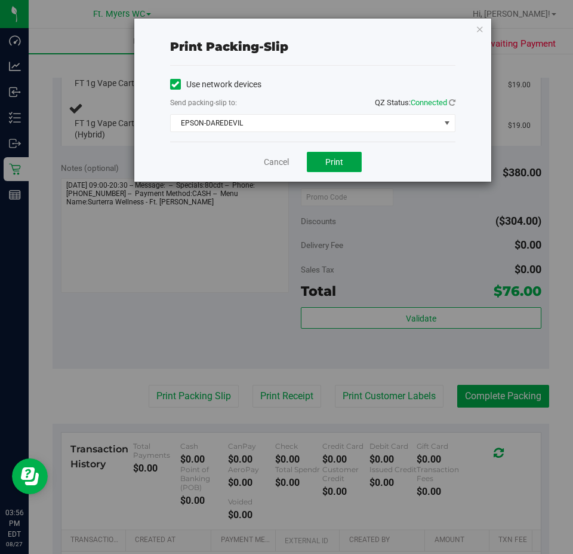
click at [342, 158] on span "Print" at bounding box center [334, 162] width 18 height 10
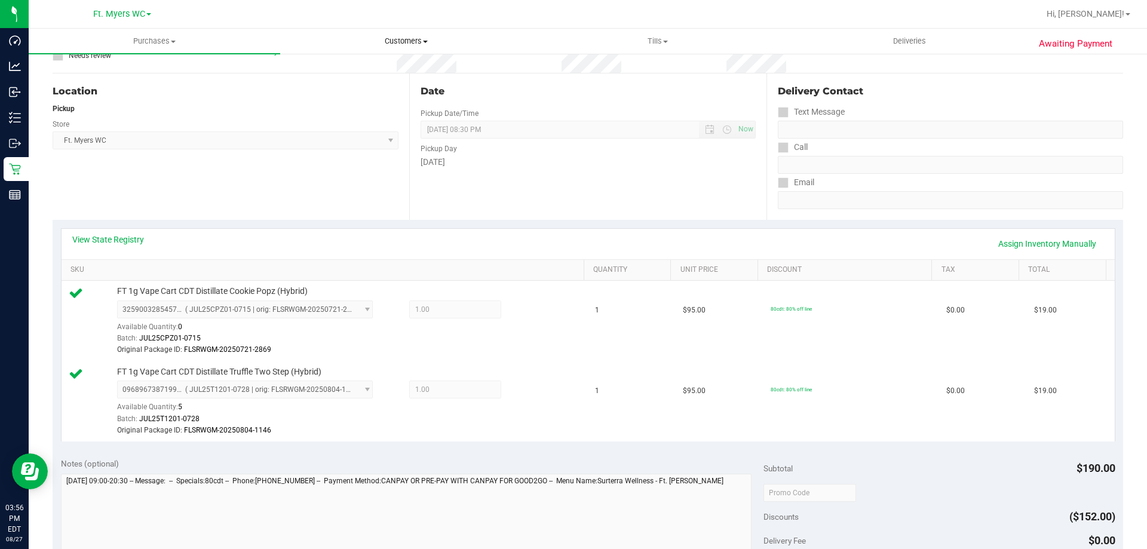
scroll to position [239, 0]
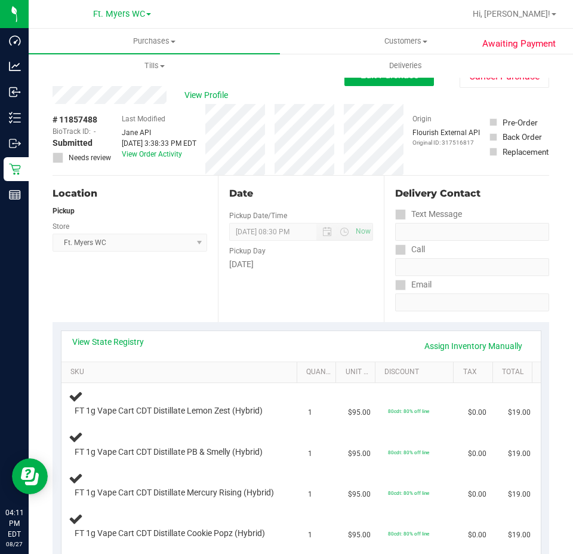
click at [332, 282] on div "Date Pickup Date/Time [DATE] Now [DATE] 08:30 PM Now Pickup Day [DATE]" at bounding box center [300, 249] width 165 height 146
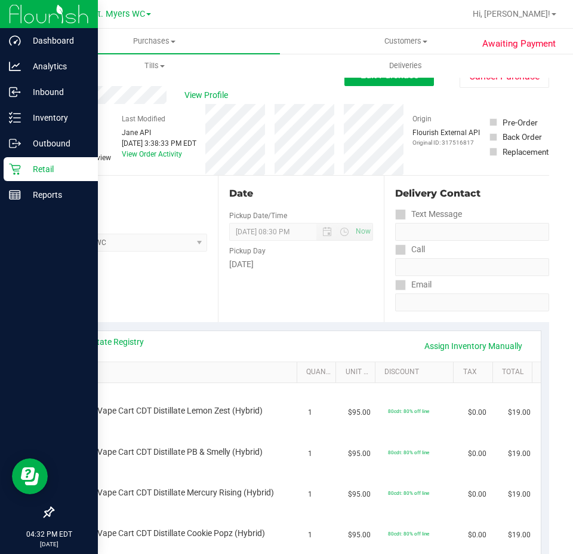
click at [17, 170] on icon at bounding box center [15, 169] width 12 height 12
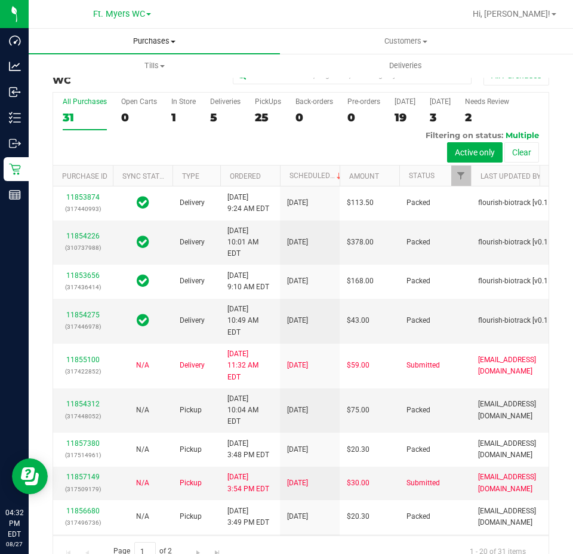
click at [214, 32] on uib-tab-heading "Purchases Summary of purchases Fulfillment All purchases" at bounding box center [154, 41] width 251 height 25
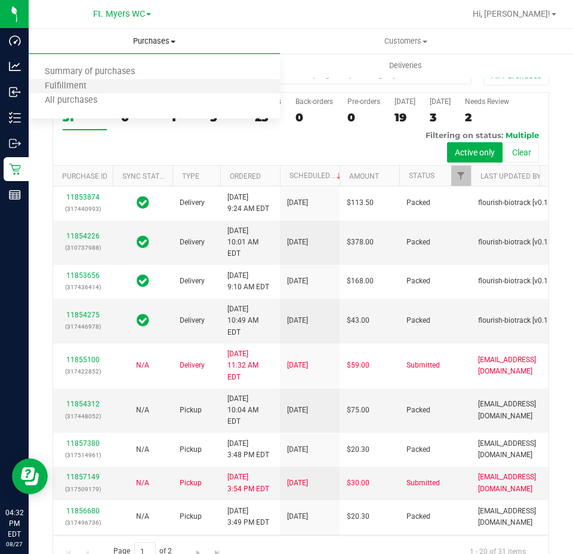
click at [217, 88] on li "Fulfillment" at bounding box center [154, 86] width 251 height 14
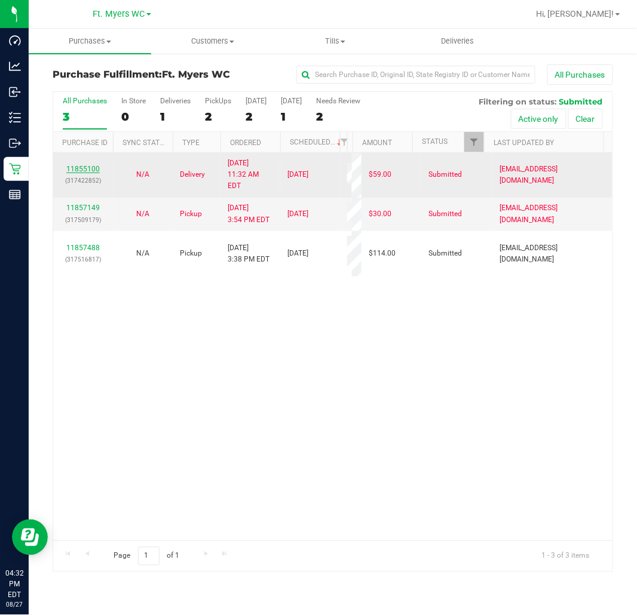
click at [97, 165] on link "11855100" at bounding box center [82, 169] width 33 height 8
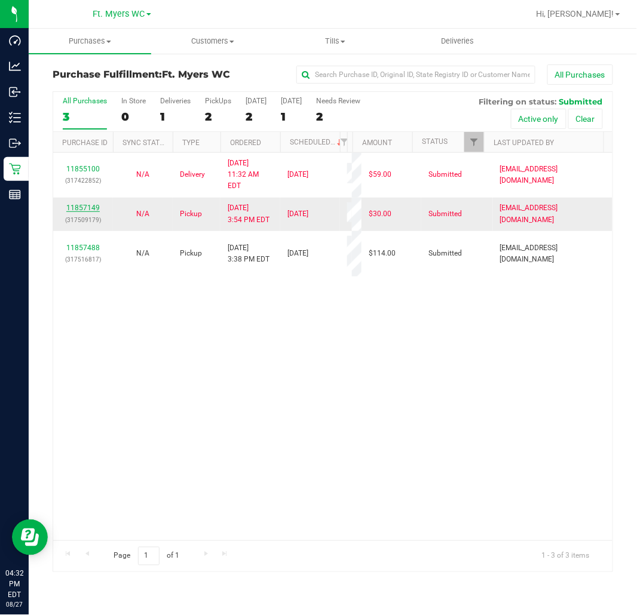
click at [98, 204] on link "11857149" at bounding box center [82, 208] width 33 height 8
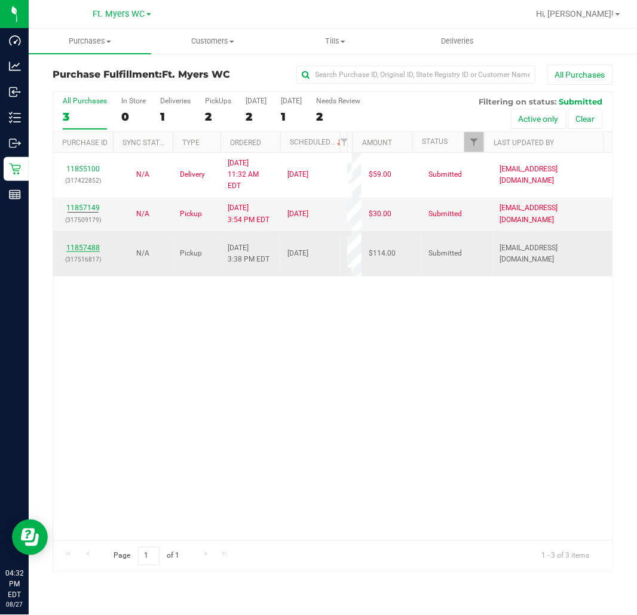
click at [90, 244] on link "11857488" at bounding box center [82, 248] width 33 height 8
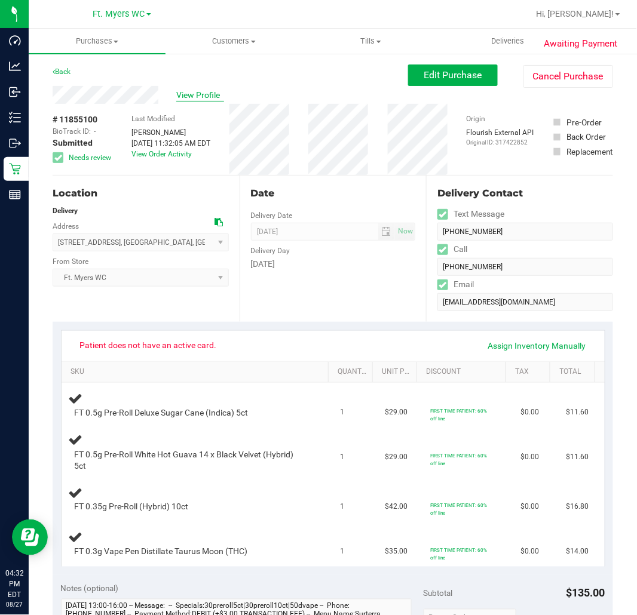
click at [204, 98] on span "View Profile" at bounding box center [200, 95] width 48 height 13
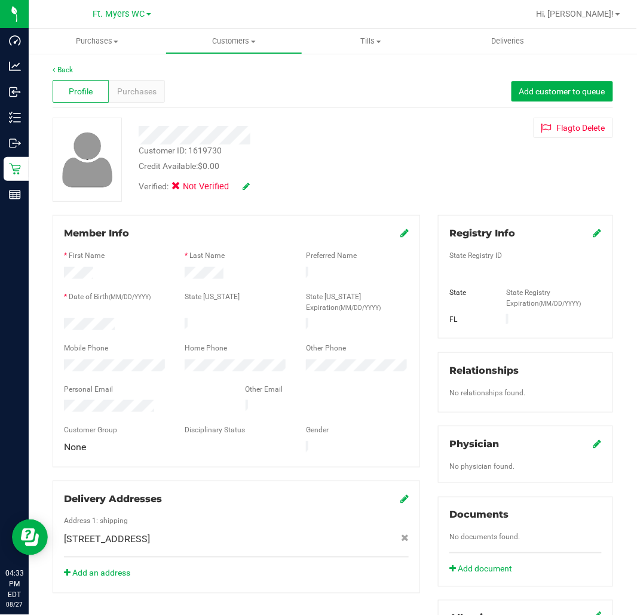
drag, startPoint x: 303, startPoint y: 137, endPoint x: 135, endPoint y: 126, distance: 168.2
click at [135, 126] on div at bounding box center [274, 135] width 289 height 19
click at [146, 92] on span "Purchases" at bounding box center [136, 91] width 39 height 13
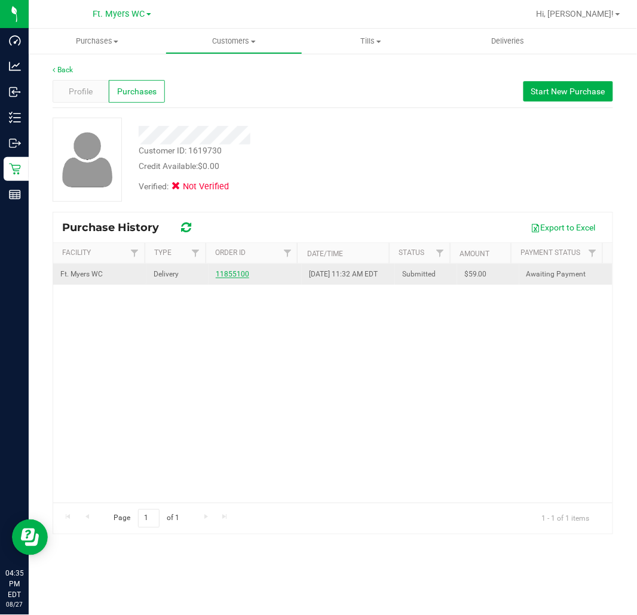
click at [240, 278] on link "11855100" at bounding box center [232, 274] width 33 height 8
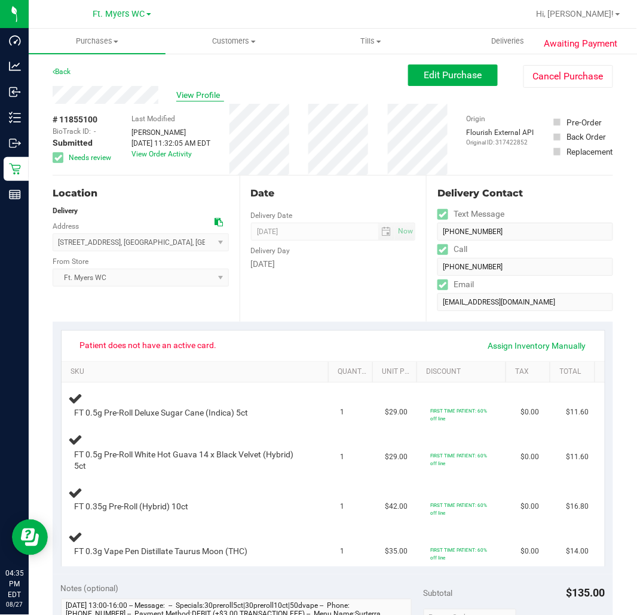
click at [202, 93] on span "View Profile" at bounding box center [200, 95] width 48 height 13
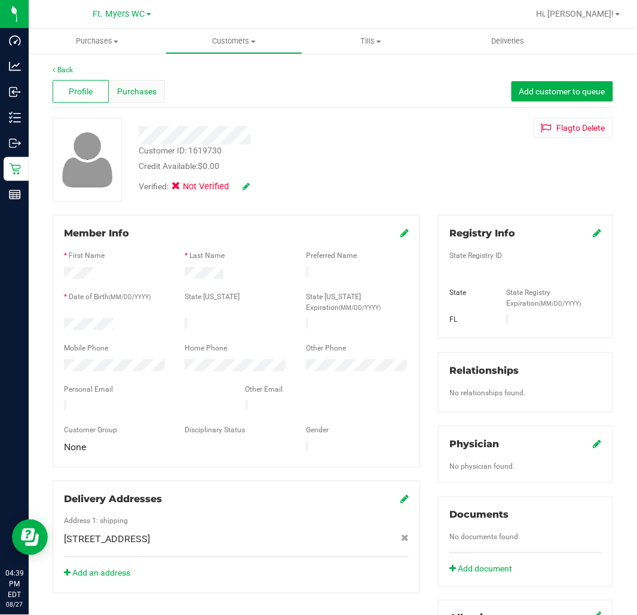
click at [139, 93] on span "Purchases" at bounding box center [136, 91] width 39 height 13
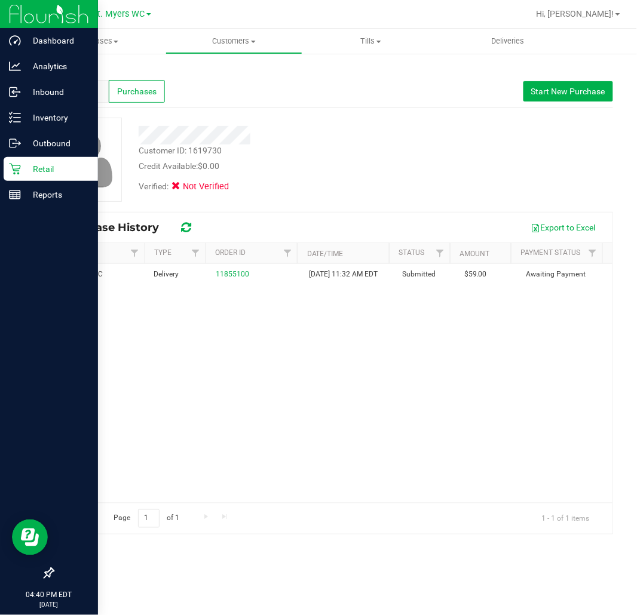
click at [31, 164] on p "Retail" at bounding box center [57, 169] width 72 height 14
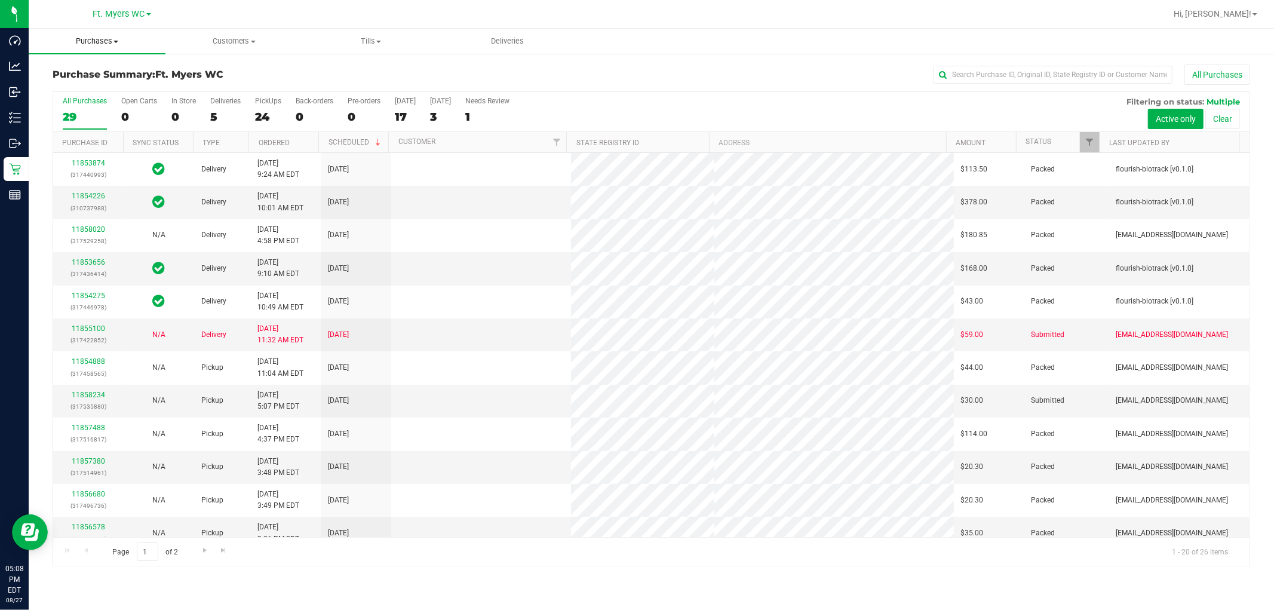
click at [121, 37] on span "Purchases" at bounding box center [97, 41] width 137 height 11
click at [127, 85] on li "Fulfillment" at bounding box center [97, 86] width 137 height 14
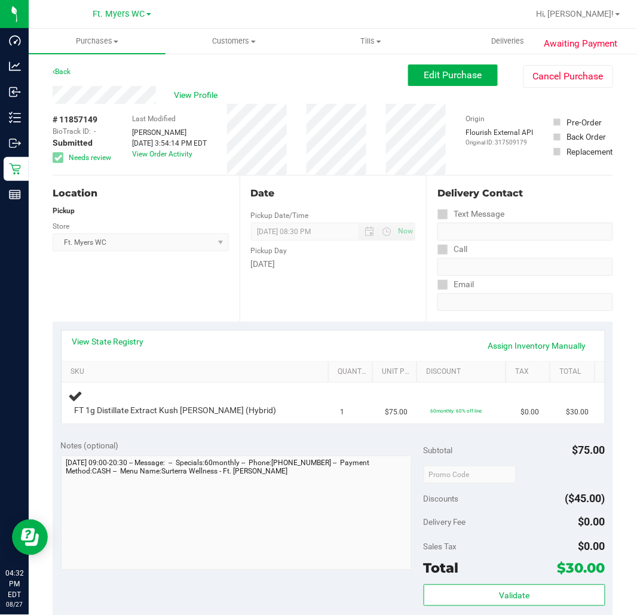
click at [607, 72] on div "Awaiting Payment Back Edit Purchase Cancel Purchase View Profile # 11857149 Bio…" at bounding box center [333, 517] width 608 height 928
click at [579, 72] on button "Cancel Purchase" at bounding box center [568, 76] width 90 height 23
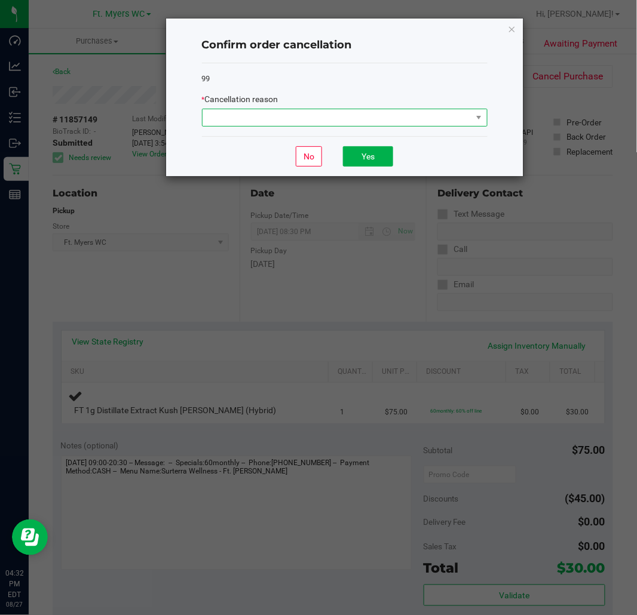
click at [366, 118] on span at bounding box center [336, 117] width 269 height 17
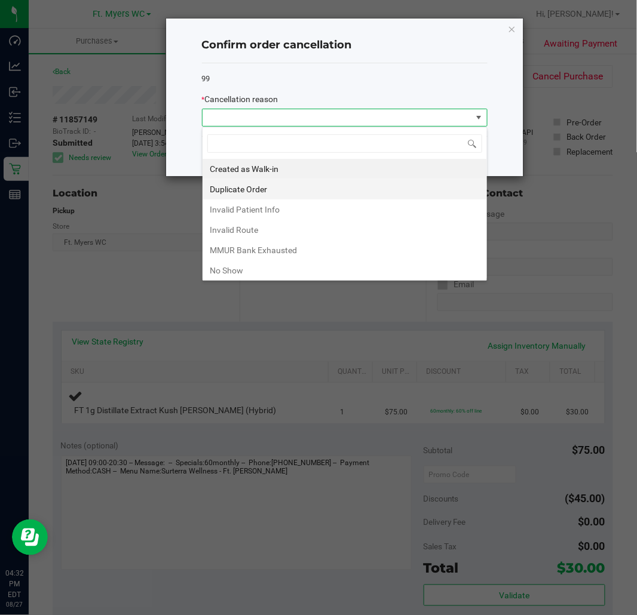
scroll to position [18, 285]
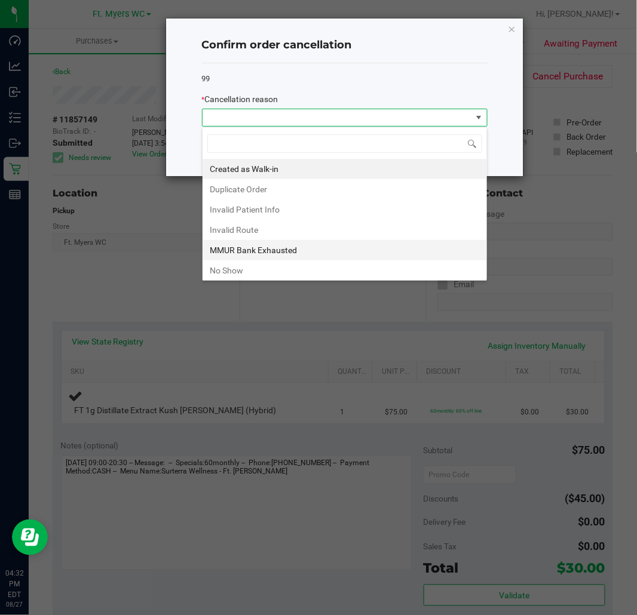
click at [265, 247] on li "MMUR Bank Exhausted" at bounding box center [344, 250] width 284 height 20
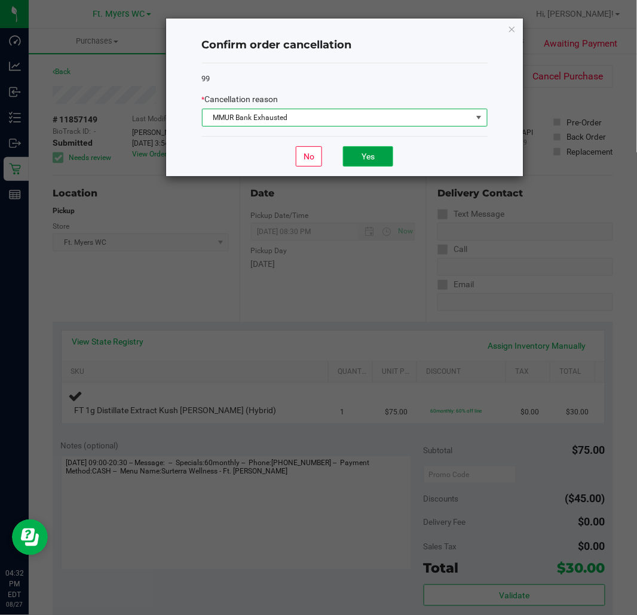
click at [375, 161] on button "Yes" at bounding box center [368, 156] width 50 height 20
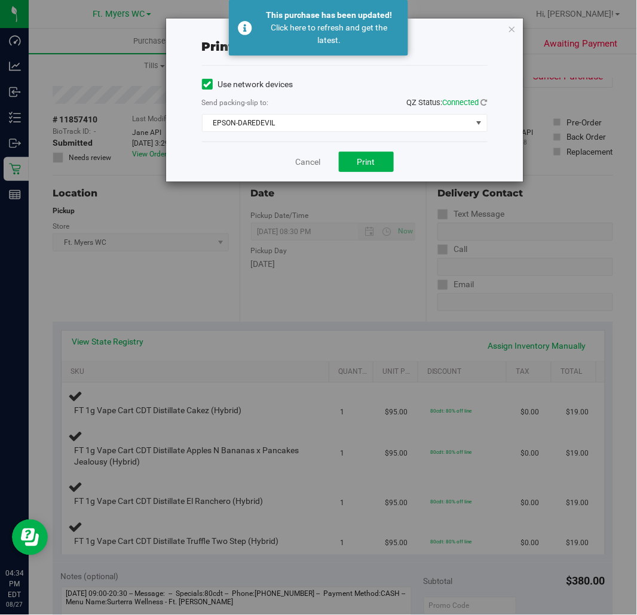
scroll to position [418, 0]
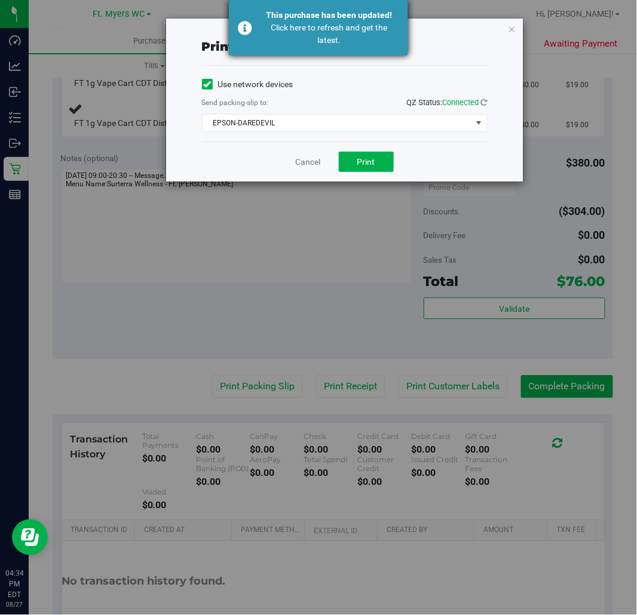
click at [297, 22] on div "Click here to refresh and get the latest." at bounding box center [329, 34] width 140 height 25
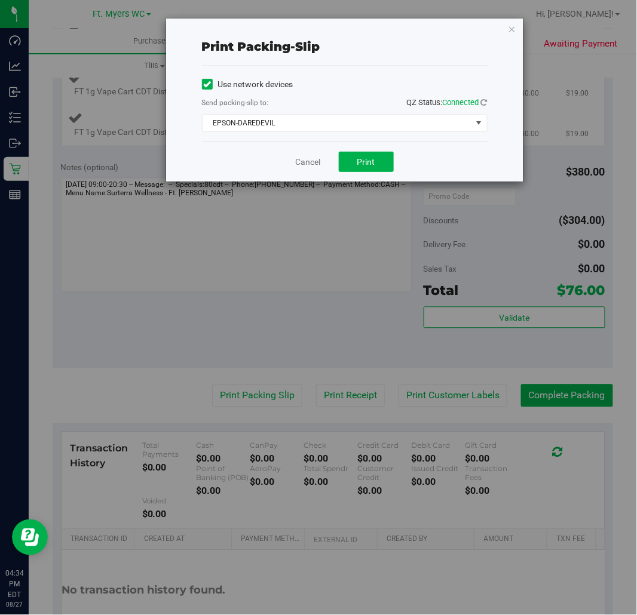
scroll to position [408, 0]
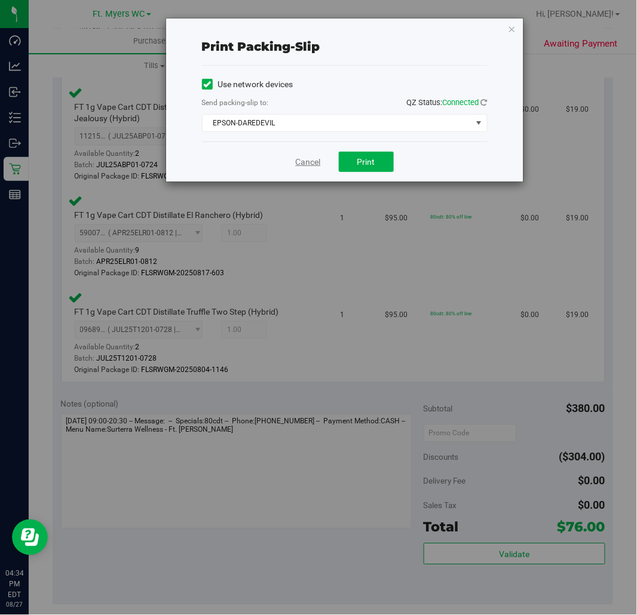
click at [311, 163] on link "Cancel" at bounding box center [308, 162] width 25 height 13
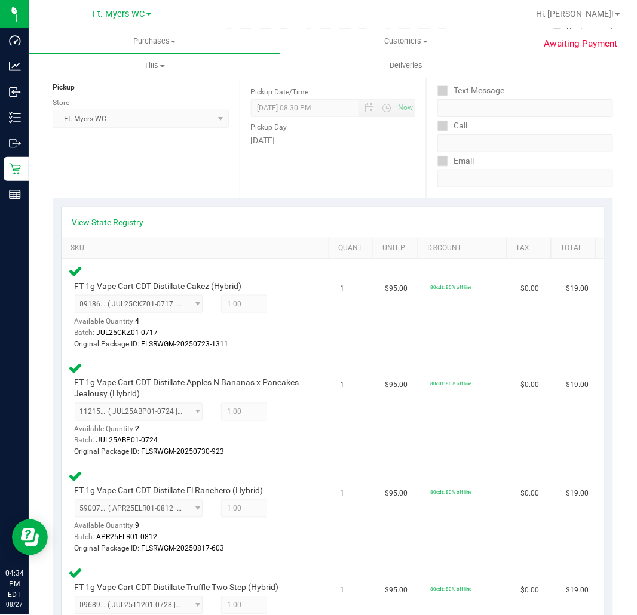
scroll to position [0, 0]
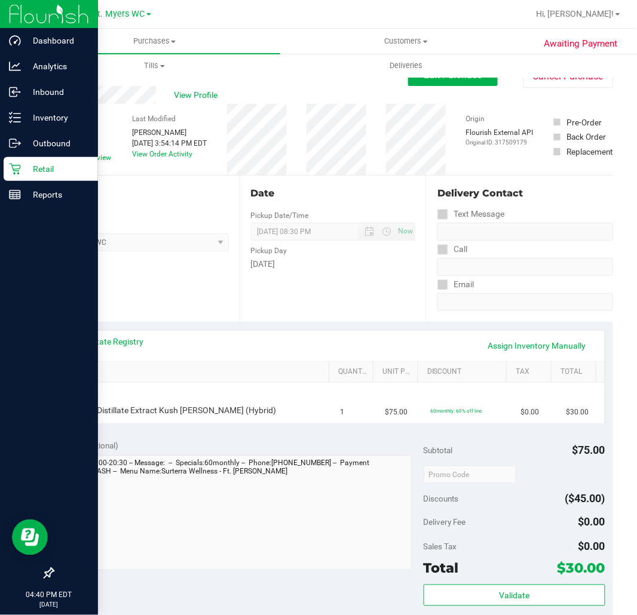
click at [23, 167] on p "Retail" at bounding box center [57, 169] width 72 height 14
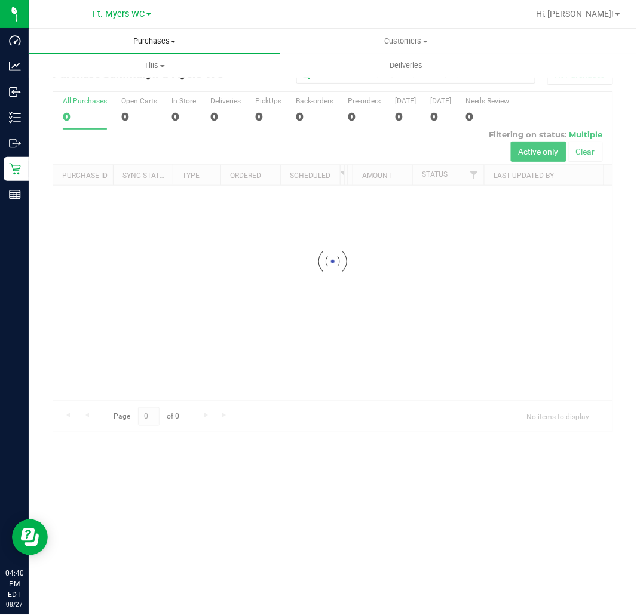
click at [205, 45] on span "Purchases" at bounding box center [154, 41] width 251 height 11
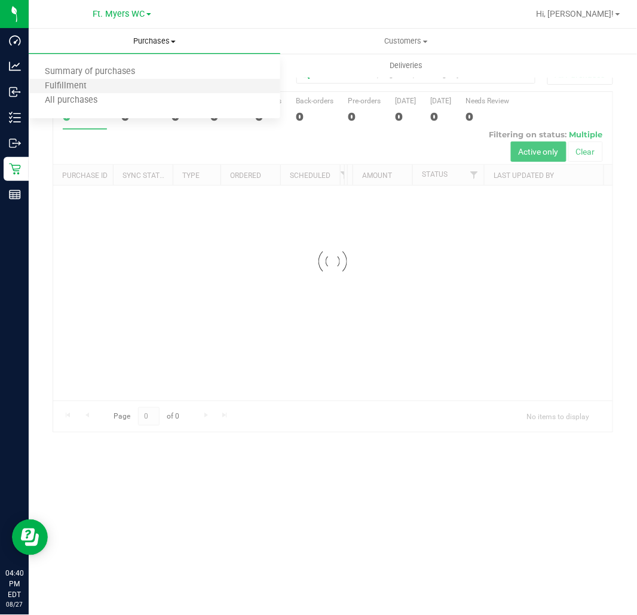
click at [167, 87] on li "Fulfillment" at bounding box center [154, 86] width 251 height 14
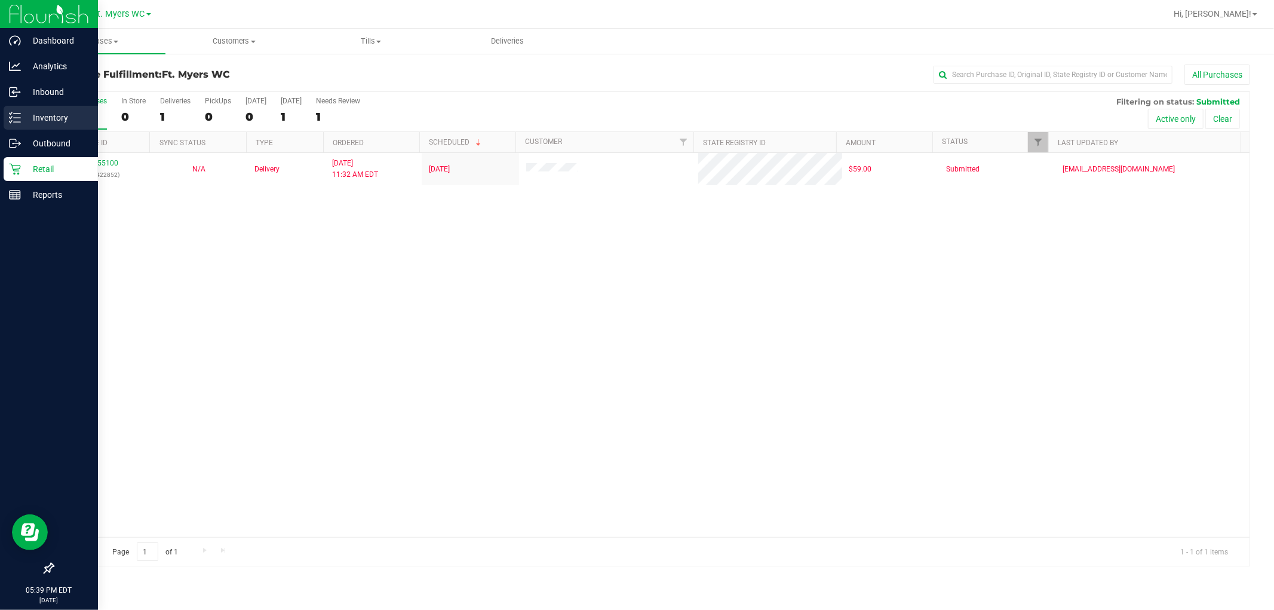
click at [24, 118] on p "Inventory" at bounding box center [57, 117] width 72 height 14
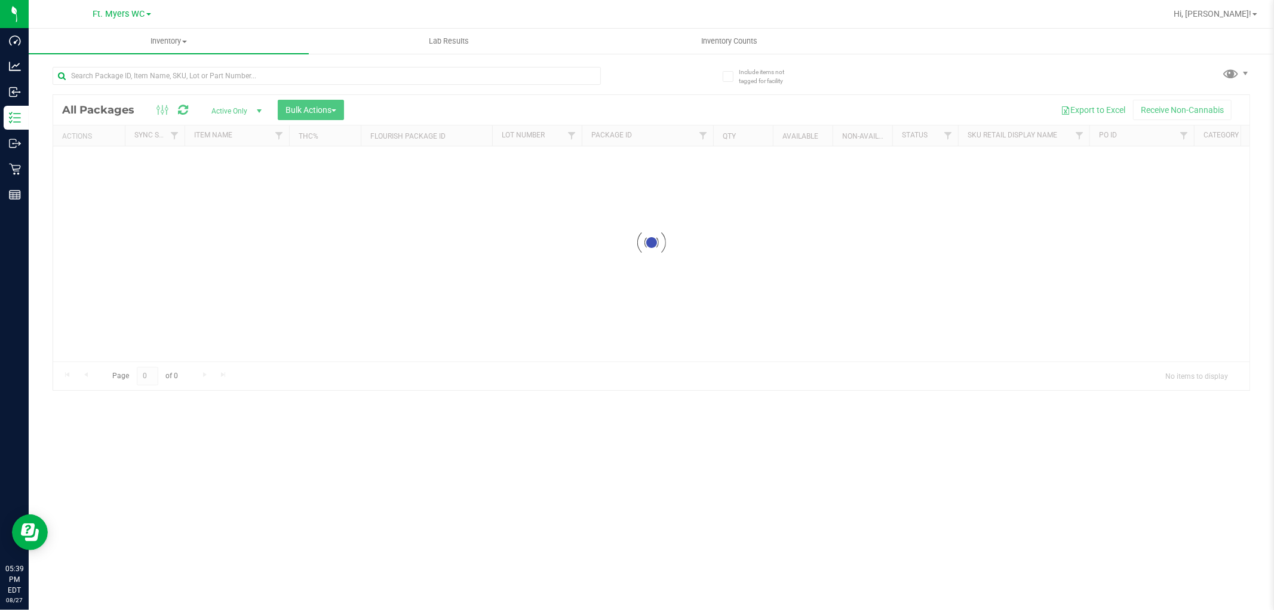
click at [276, 63] on div "Inventory All packages All inventory Waste log Create inventory Lab Results Inv…" at bounding box center [651, 319] width 1245 height 581
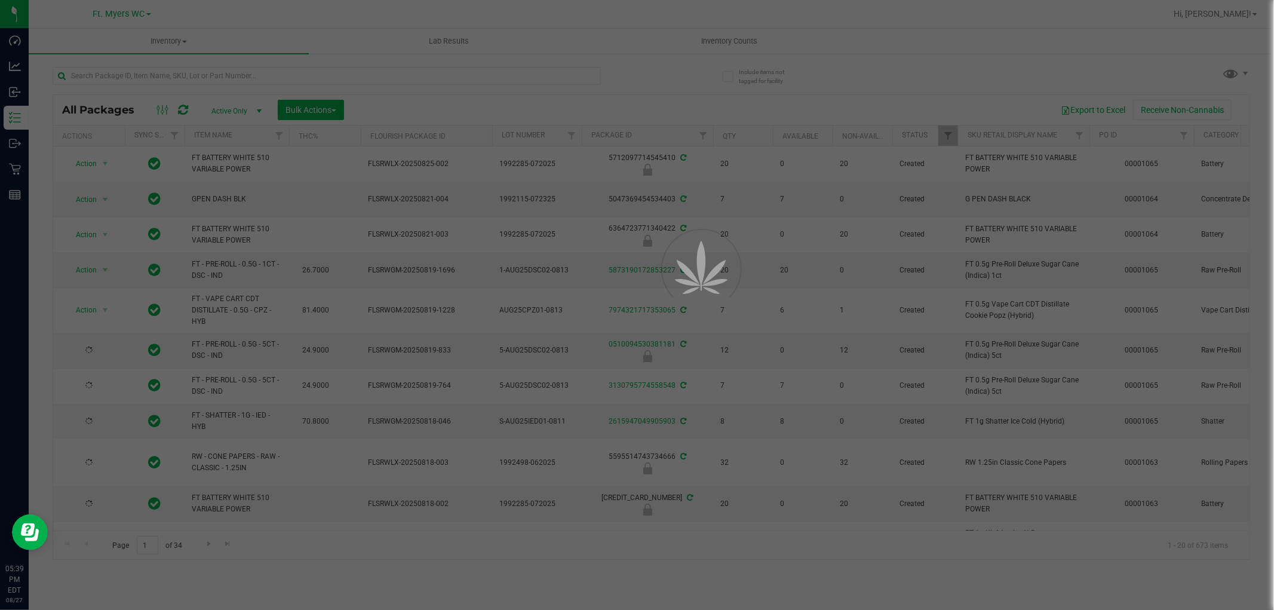
click at [273, 69] on div at bounding box center [637, 305] width 1274 height 610
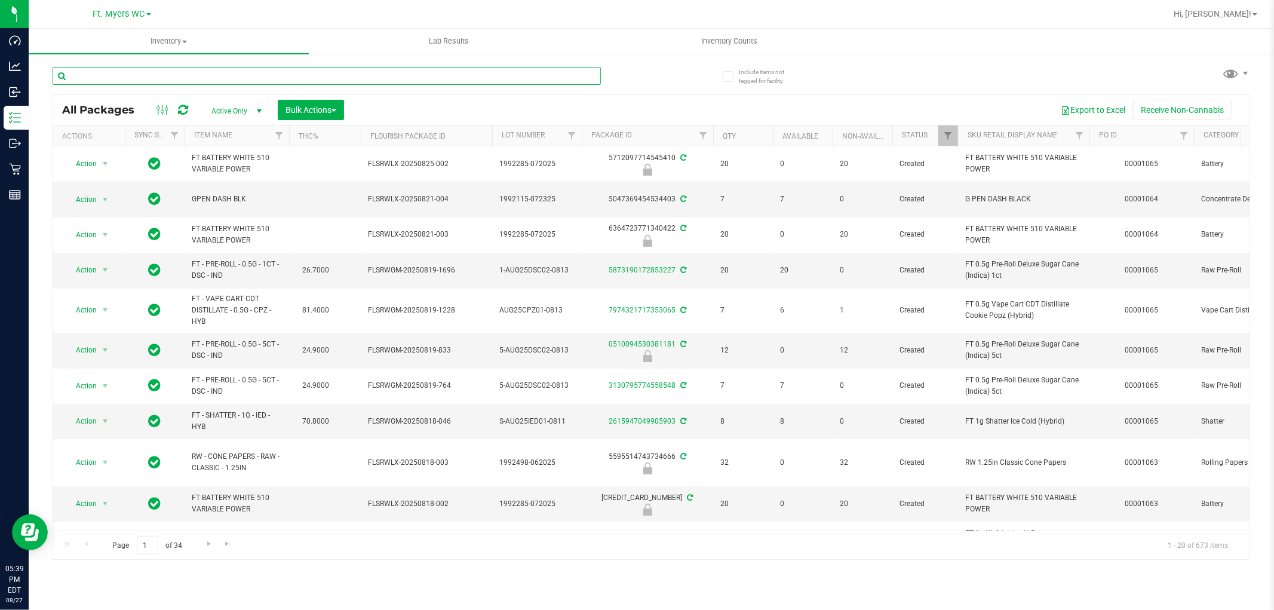
click at [257, 80] on input "text" at bounding box center [327, 76] width 548 height 18
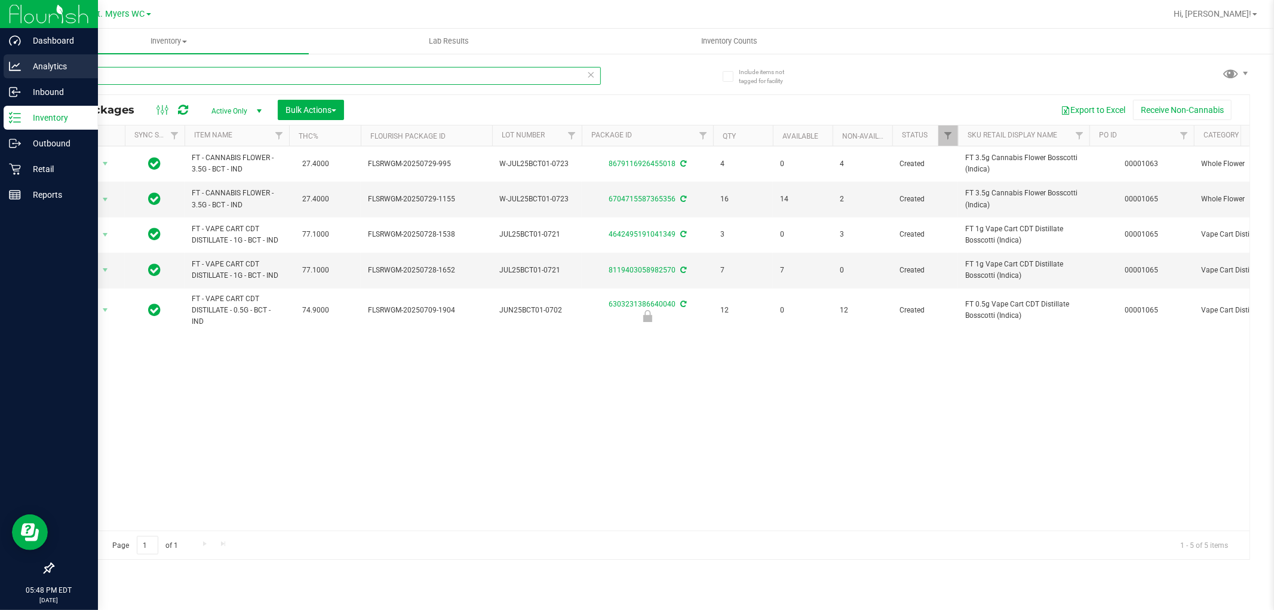
drag, startPoint x: 97, startPoint y: 74, endPoint x: 0, endPoint y: 55, distance: 98.6
click at [0, 55] on div "Dashboard Analytics Inbound Inventory Outbound Retail Reports 05:48 PM EDT [DAT…" at bounding box center [637, 305] width 1274 height 610
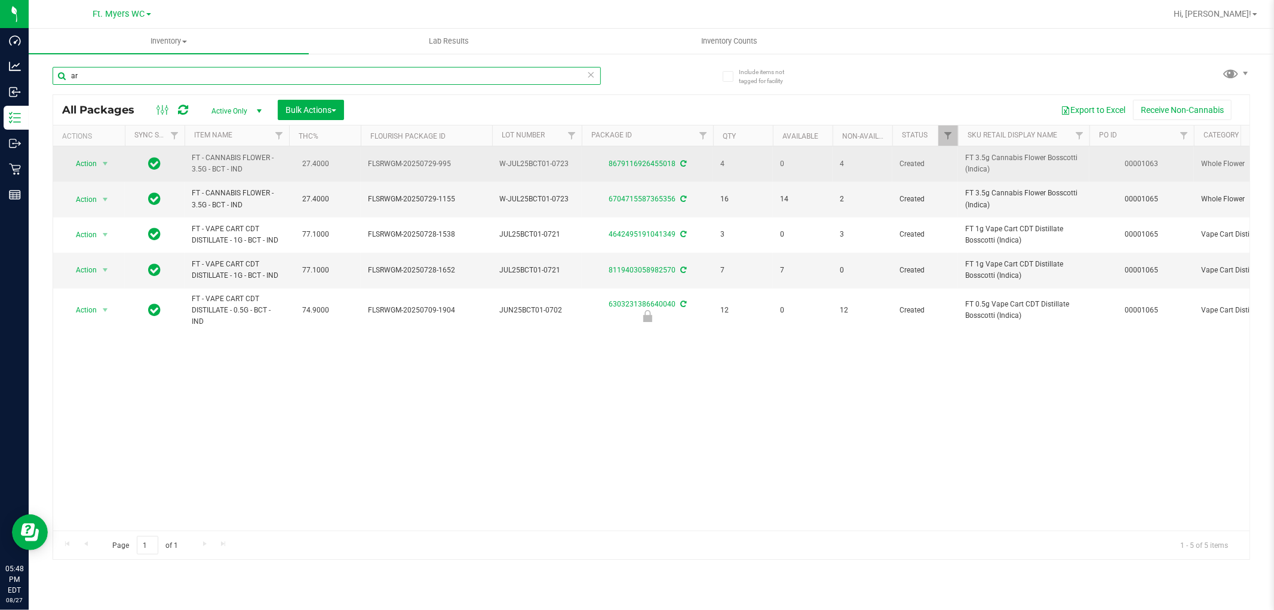
type input "arz"
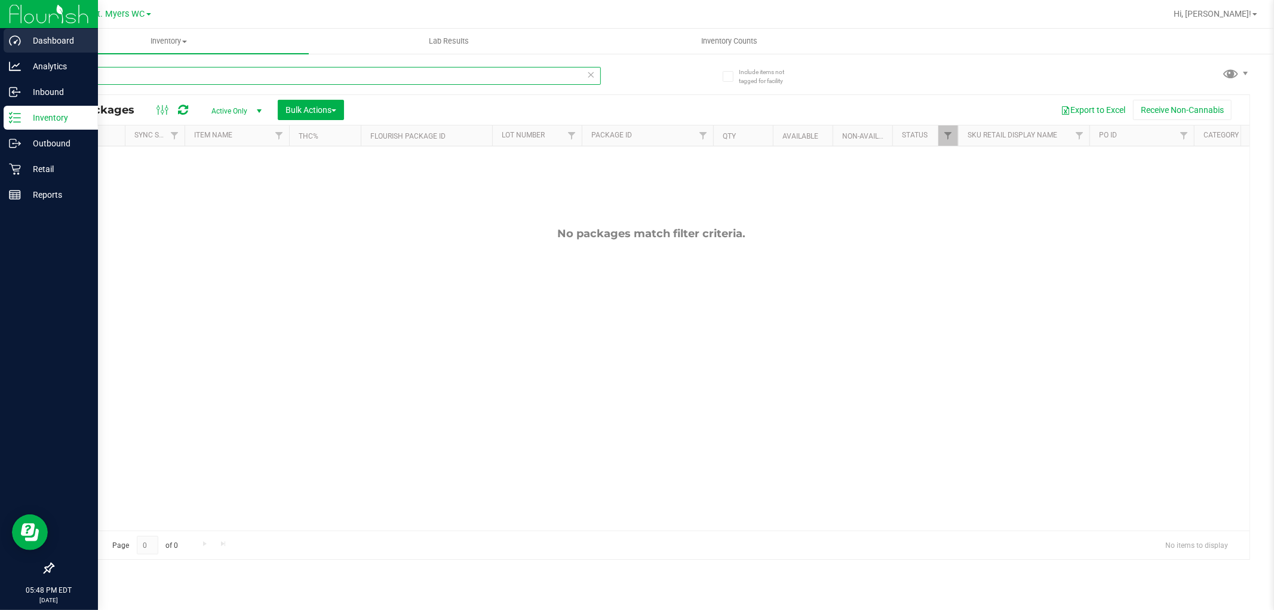
drag, startPoint x: 226, startPoint y: 75, endPoint x: 0, endPoint y: 49, distance: 227.2
click at [0, 49] on div "Dashboard Analytics Inbound Inventory Outbound Retail Reports 05:48 PM EDT [DAT…" at bounding box center [637, 305] width 1274 height 610
